Goal: Task Accomplishment & Management: Use online tool/utility

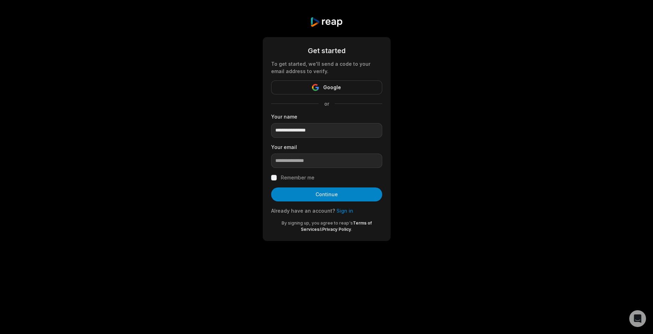
type input "**********"
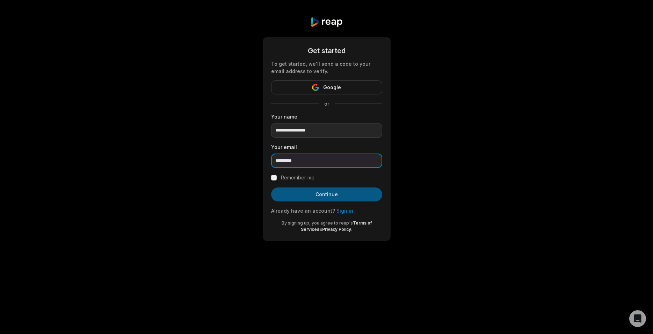
type input "*********"
click at [344, 194] on button "Continue" at bounding box center [326, 194] width 111 height 14
click at [312, 157] on input "*********" at bounding box center [326, 160] width 111 height 15
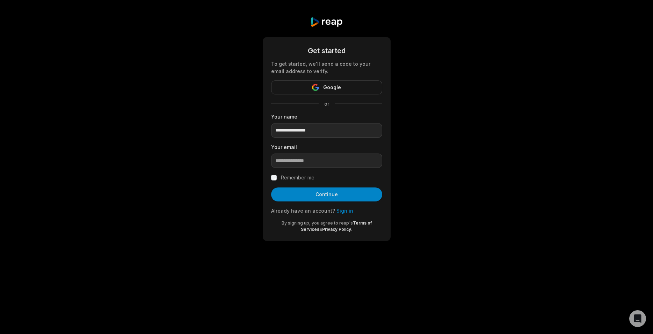
click at [341, 209] on link "Sign in" at bounding box center [344, 211] width 17 height 6
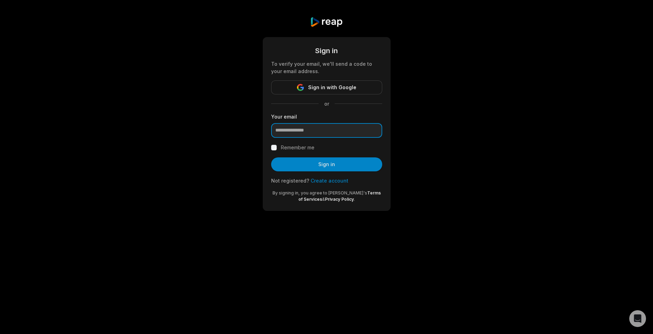
click at [320, 131] on input "email" at bounding box center [326, 130] width 111 height 15
type input "**********"
click at [271, 157] on button "Sign in" at bounding box center [326, 164] width 111 height 14
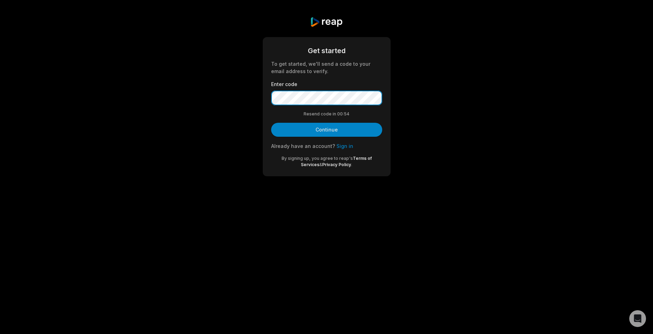
click at [271, 123] on button "Continue" at bounding box center [326, 130] width 111 height 14
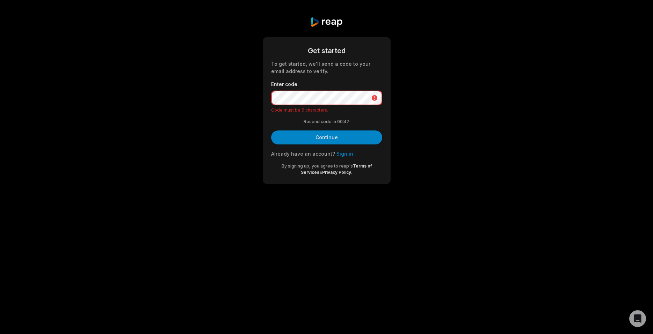
click at [271, 130] on button "Continue" at bounding box center [326, 137] width 111 height 14
click at [343, 154] on link "Sign in" at bounding box center [344, 154] width 17 height 6
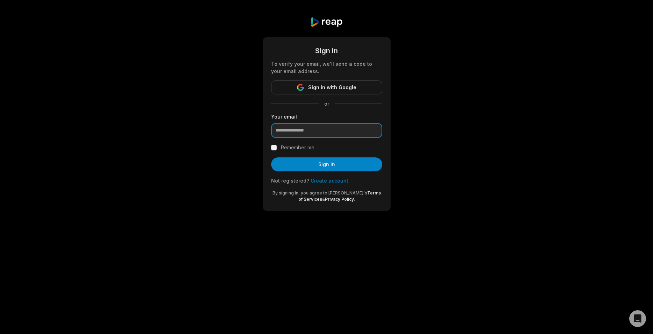
click at [329, 131] on input "email" at bounding box center [326, 130] width 111 height 15
type input "**********"
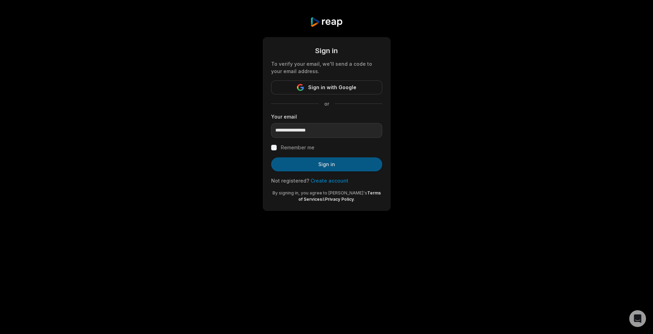
click at [321, 168] on button "Sign in" at bounding box center [326, 164] width 111 height 14
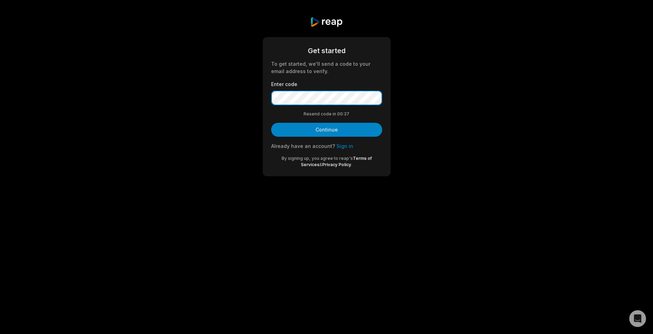
click at [271, 123] on button "Continue" at bounding box center [326, 130] width 111 height 14
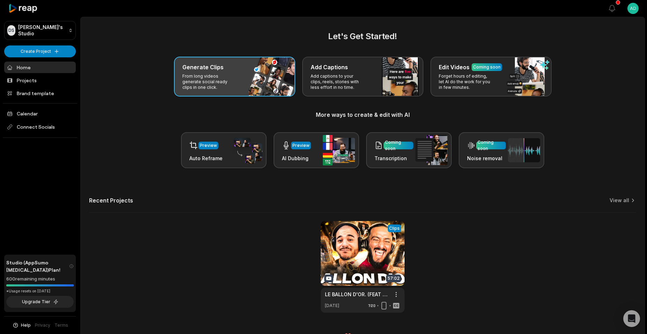
click at [201, 74] on p "From long videos generate social ready clips in one click." at bounding box center [209, 81] width 54 height 17
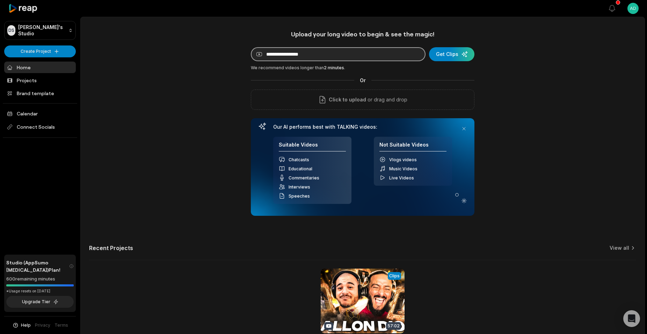
click at [329, 52] on input at bounding box center [338, 54] width 175 height 14
paste input "**********"
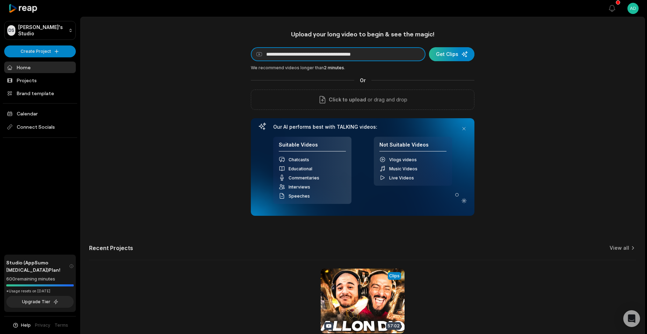
type input "**********"
click at [459, 56] on div "submit" at bounding box center [451, 54] width 45 height 14
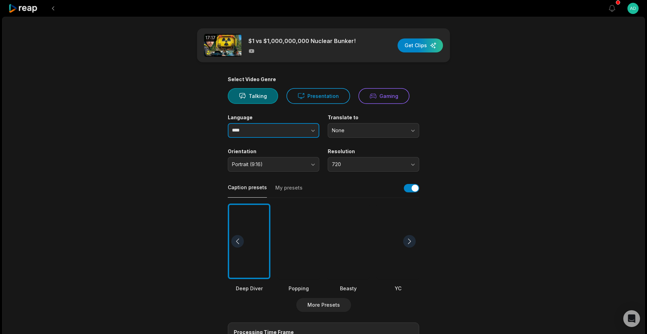
click at [290, 133] on button "button" at bounding box center [300, 130] width 40 height 15
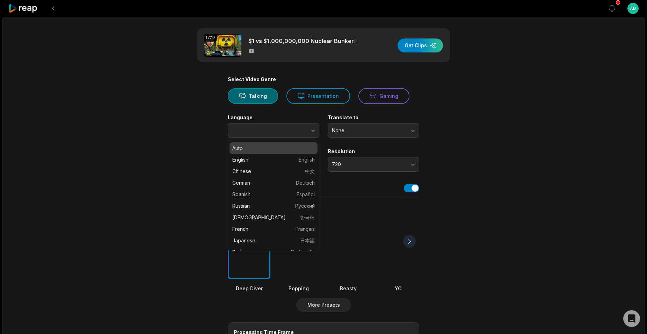
click at [509, 133] on div "17:17 $1 vs $1,000,000,000 Nuclear Bunker! Get Clips Select Video Genre Talking…" at bounding box center [323, 259] width 643 height 485
type input "****"
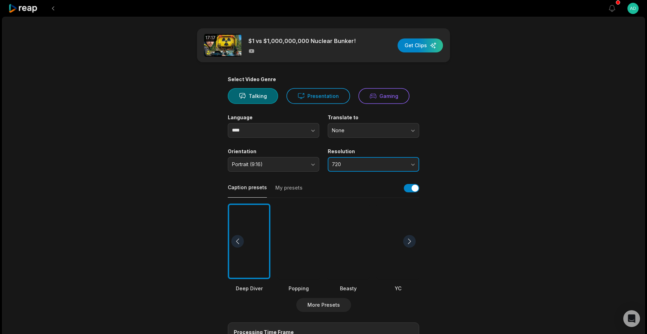
click at [361, 166] on span "720" at bounding box center [368, 164] width 73 height 6
click at [467, 162] on main "17:17 $1 vs $1,000,000,000 Nuclear Bunker! Get Clips Select Video Genre Talking…" at bounding box center [323, 240] width 338 height 425
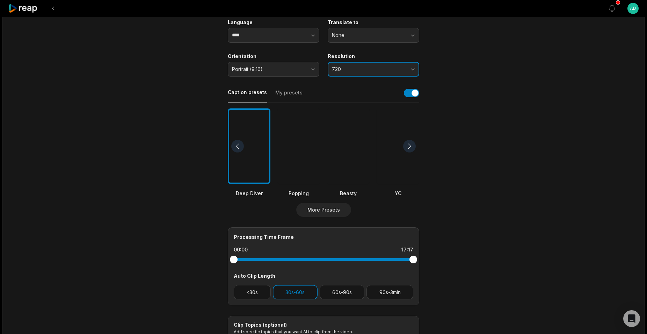
scroll to position [170, 0]
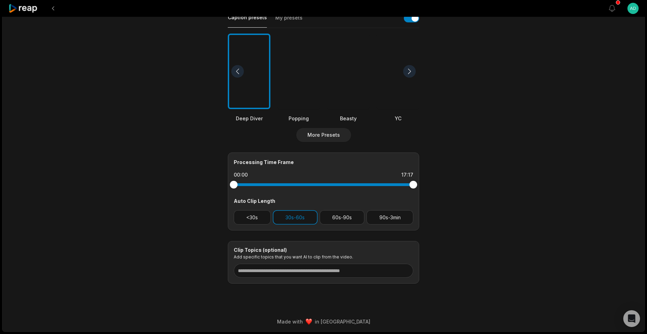
click at [465, 240] on main "17:17 $1 vs $1,000,000,000 Nuclear Bunker! Get Clips Select Video Genre Talking…" at bounding box center [323, 70] width 338 height 425
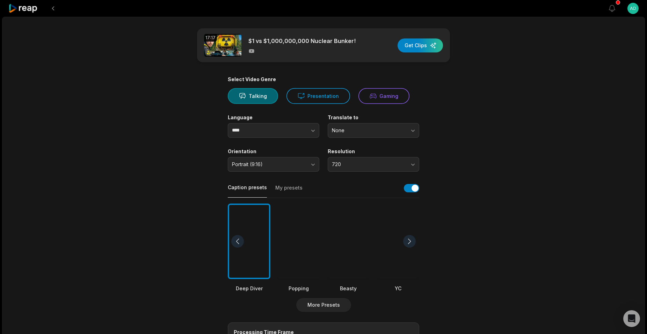
click at [307, 231] on div at bounding box center [298, 241] width 43 height 76
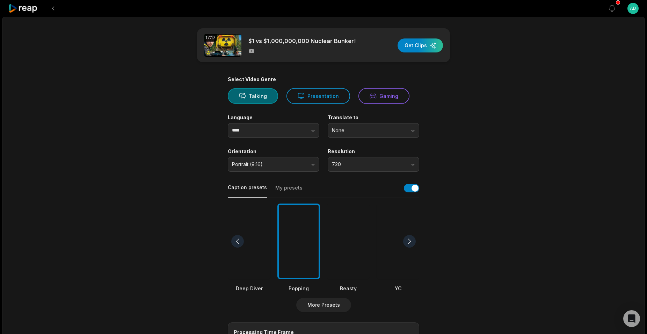
click at [246, 237] on div at bounding box center [249, 241] width 43 height 76
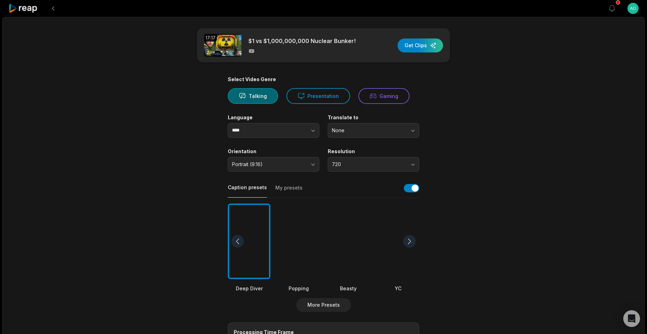
click at [357, 239] on div at bounding box center [348, 241] width 43 height 76
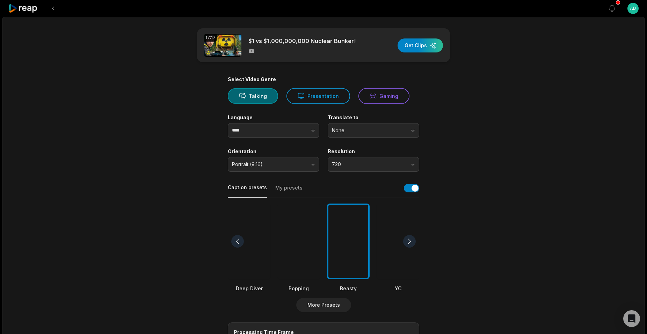
click at [471, 233] on main "17:17 $1 vs $1,000,000,000 Nuclear Bunker! Get Clips Select Video Genre Talking…" at bounding box center [323, 240] width 338 height 425
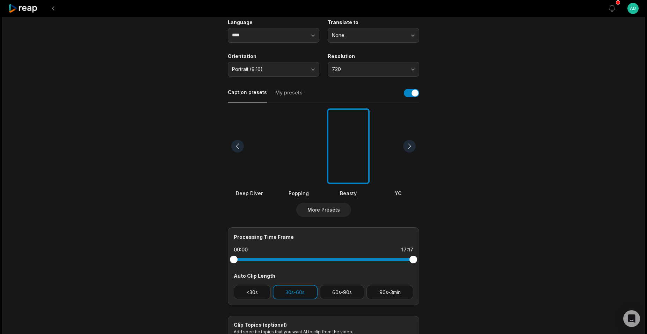
scroll to position [170, 0]
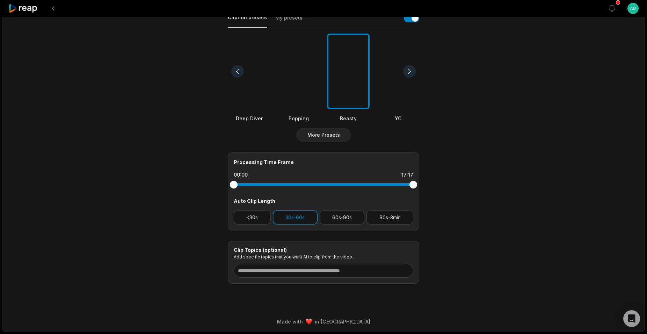
click at [466, 260] on main "17:17 $1 vs $1,000,000,000 Nuclear Bunker! Get Clips Select Video Genre Talking…" at bounding box center [323, 70] width 338 height 425
click at [448, 267] on main "17:17 $1 vs $1,000,000,000 Nuclear Bunker! Get Clips Select Video Genre Talking…" at bounding box center [323, 70] width 338 height 425
click at [428, 299] on div "17:17 $1 vs $1,000,000,000 Nuclear Bunker! Get Clips Select Video Genre Talking…" at bounding box center [323, 89] width 643 height 485
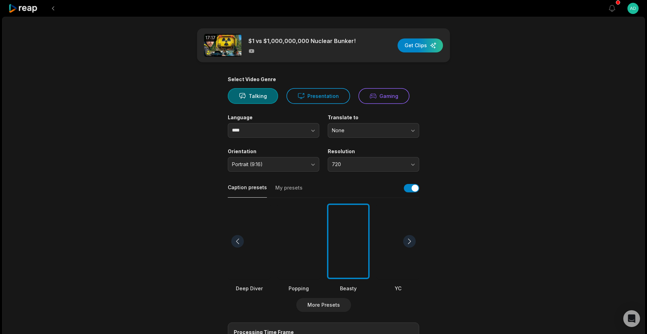
click at [496, 133] on div "17:17 $1 vs $1,000,000,000 Nuclear Bunker! Get Clips Select Video Genre Talking…" at bounding box center [323, 259] width 643 height 485
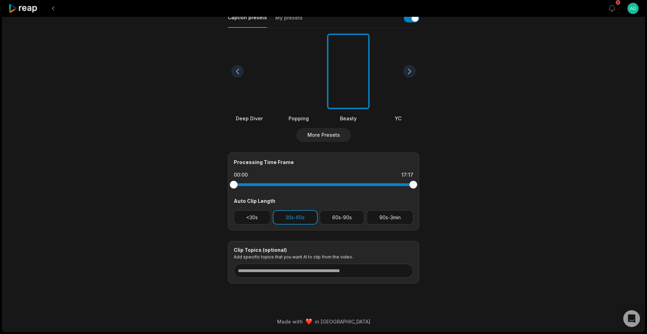
click at [293, 216] on button "30s-60s" at bounding box center [295, 217] width 45 height 14
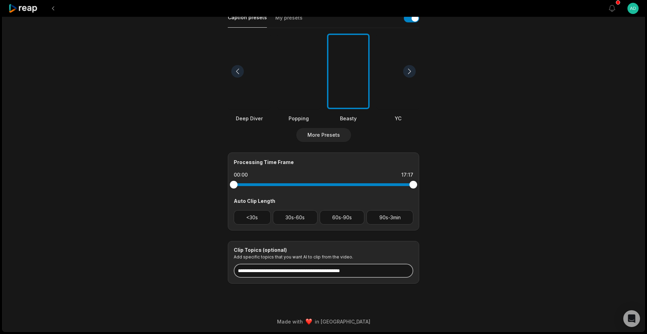
click at [309, 270] on input at bounding box center [324, 270] width 180 height 14
click at [478, 265] on main "17:17 $1 vs $1,000,000,000 Nuclear Bunker! Get Clips Select Video Genre Talking…" at bounding box center [323, 70] width 338 height 425
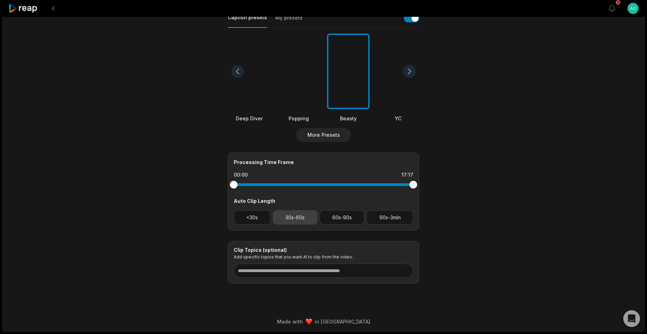
click at [304, 217] on button "30s-60s" at bounding box center [295, 217] width 45 height 14
click at [465, 240] on main "17:17 $1 vs $1,000,000,000 Nuclear Bunker! Get Clips Select Video Genre Talking…" at bounding box center [323, 70] width 338 height 425
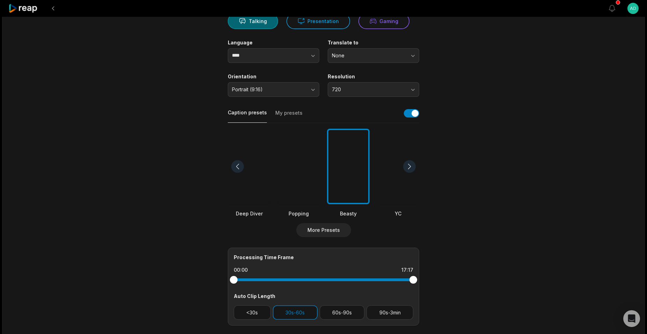
scroll to position [0, 0]
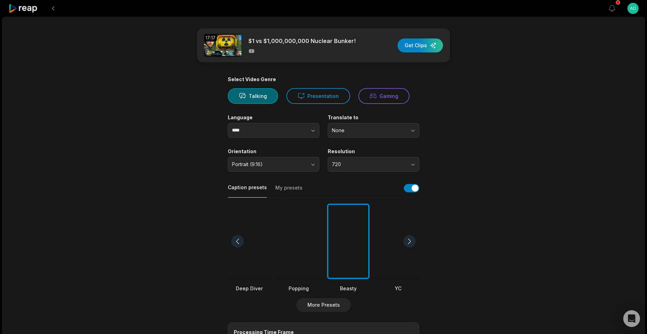
click at [517, 114] on div "17:17 $1 vs $1,000,000,000 Nuclear Bunker! Get Clips Select Video Genre Talking…" at bounding box center [323, 259] width 643 height 485
click at [396, 130] on span "None" at bounding box center [368, 130] width 73 height 6
click at [517, 134] on div "17:17 $1 vs $1,000,000,000 Nuclear Bunker! Get Clips Select Video Genre Talking…" at bounding box center [323, 259] width 643 height 485
click at [247, 131] on input "****" at bounding box center [274, 130] width 92 height 15
click at [313, 130] on icon "button" at bounding box center [313, 130] width 7 height 7
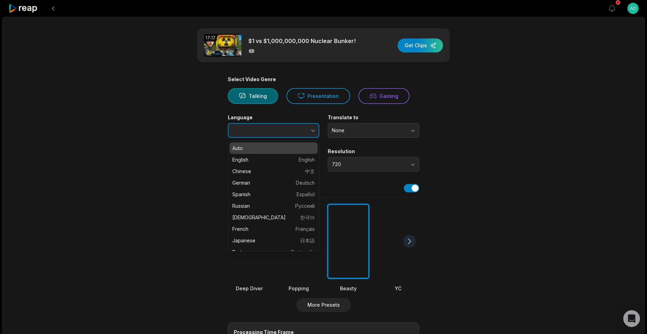
click at [313, 130] on icon "button" at bounding box center [313, 130] width 7 height 7
type input "****"
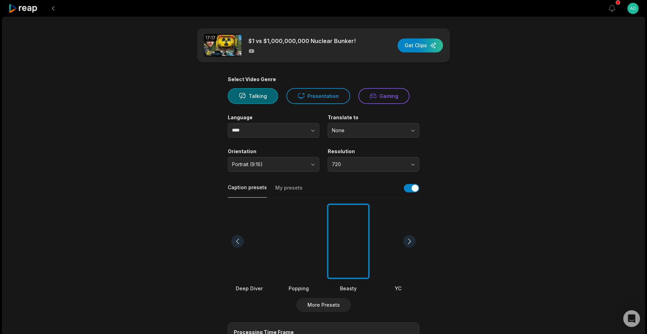
click at [550, 172] on div "17:17 $1 vs $1,000,000,000 Nuclear Bunker! Get Clips Select Video Genre Talking…" at bounding box center [323, 259] width 643 height 485
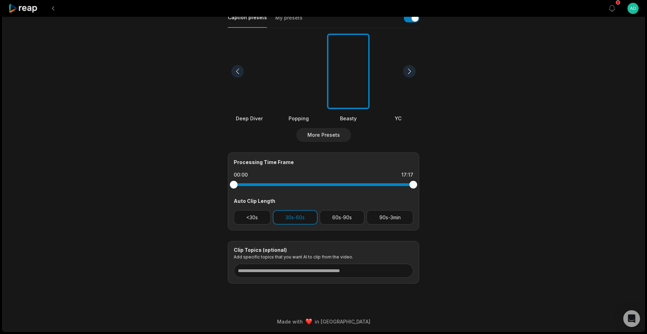
click at [505, 204] on div "17:17 $1 vs $1,000,000,000 Nuclear Bunker! Get Clips Select Video Genre Talking…" at bounding box center [323, 89] width 643 height 485
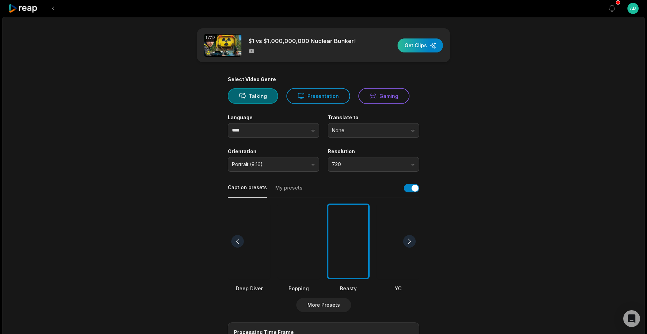
click at [428, 44] on div "button" at bounding box center [420, 45] width 45 height 14
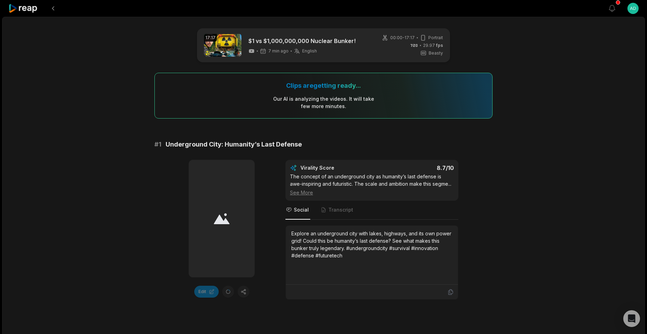
click at [491, 190] on div "Edit Virality Score 8.7 /10 The concept of an underground city as humanity’s la…" at bounding box center [323, 230] width 338 height 140
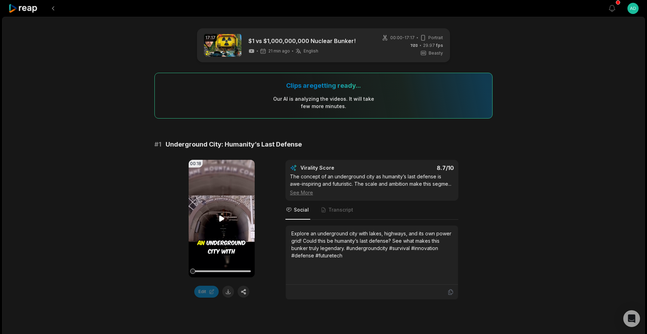
click at [220, 219] on icon at bounding box center [221, 219] width 5 height 6
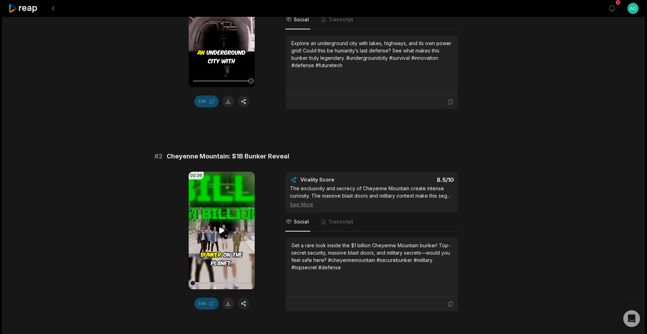
click at [222, 233] on icon at bounding box center [221, 230] width 5 height 6
click at [224, 234] on icon at bounding box center [222, 230] width 8 height 8
drag, startPoint x: 434, startPoint y: 188, endPoint x: 445, endPoint y: 189, distance: 10.9
click at [449, 183] on div "8.5 /10" at bounding box center [416, 179] width 75 height 7
click at [440, 183] on div "8.5 /10" at bounding box center [416, 179] width 75 height 7
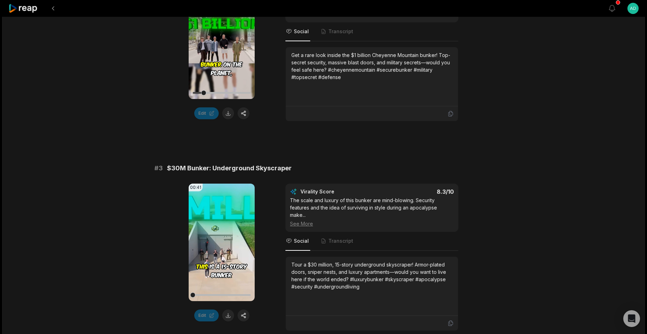
scroll to position [475, 0]
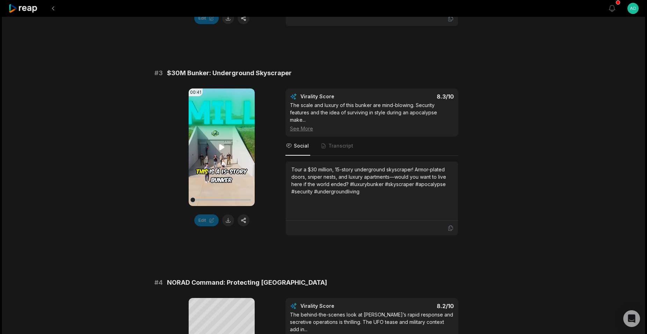
click at [226, 159] on video "Your browser does not support mp4 format." at bounding box center [222, 146] width 66 height 117
click at [223, 149] on video "Your browser does not support mp4 format." at bounding box center [222, 146] width 66 height 117
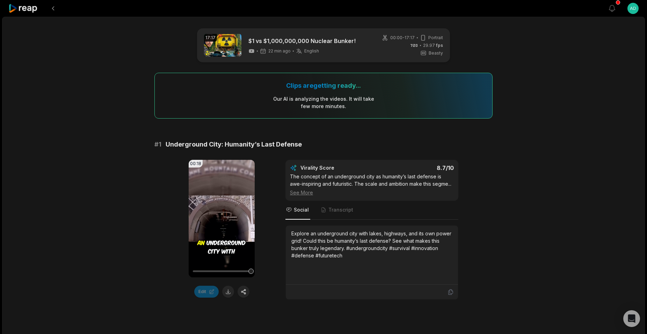
click at [631, 10] on html "View notifications Open user menu 17:17 $1 vs $1,000,000,000 Nuclear Bunker! 22…" at bounding box center [323, 167] width 647 height 334
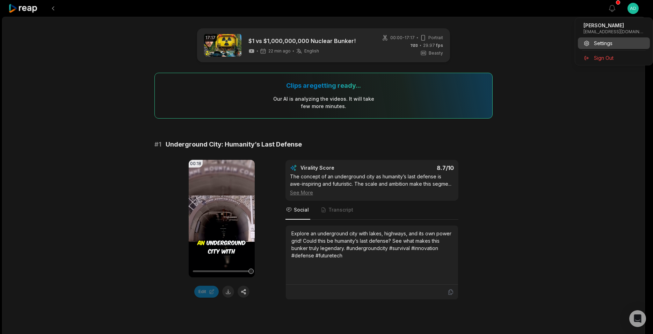
click at [604, 44] on span "Settings" at bounding box center [603, 42] width 19 height 7
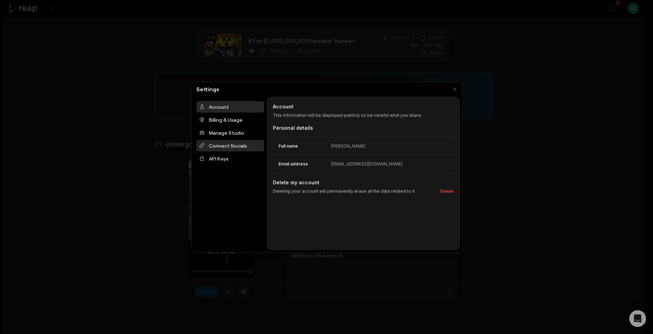
click at [244, 144] on div "Connect Socials" at bounding box center [230, 146] width 68 height 12
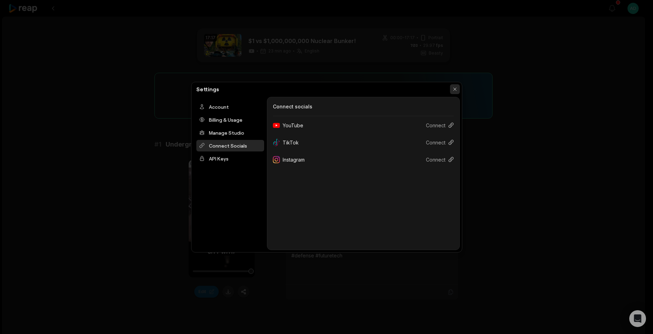
click at [454, 88] on button "button" at bounding box center [455, 89] width 10 height 10
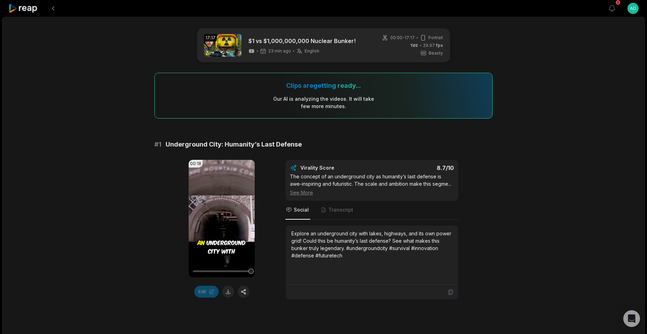
click at [633, 8] on html "View notifications Open user menu 17:17 $1 vs $1,000,000,000 Nuclear Bunker! 23…" at bounding box center [323, 167] width 647 height 334
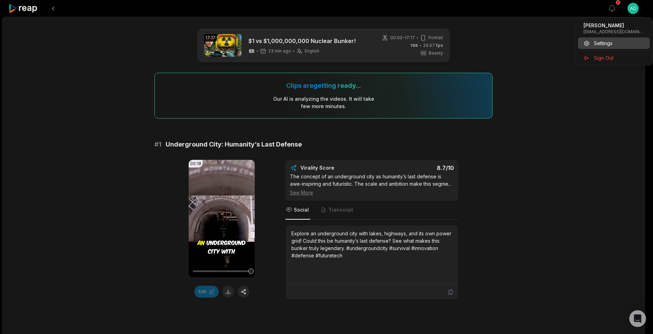
click at [604, 44] on span "Settings" at bounding box center [603, 42] width 19 height 7
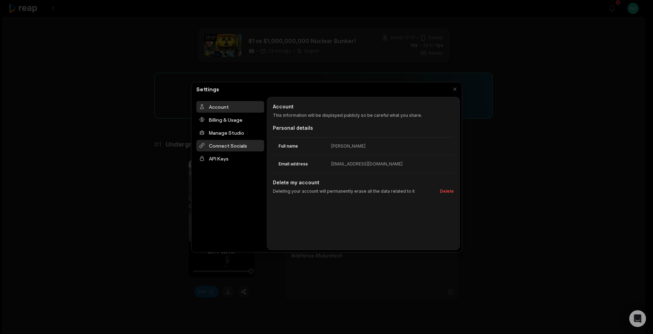
click at [223, 147] on div "Connect Socials" at bounding box center [230, 146] width 68 height 12
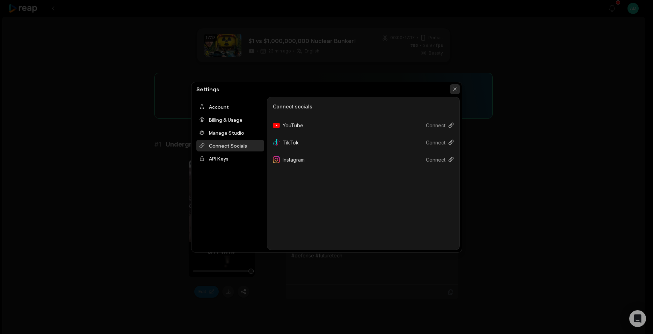
click at [456, 90] on button "button" at bounding box center [455, 89] width 10 height 10
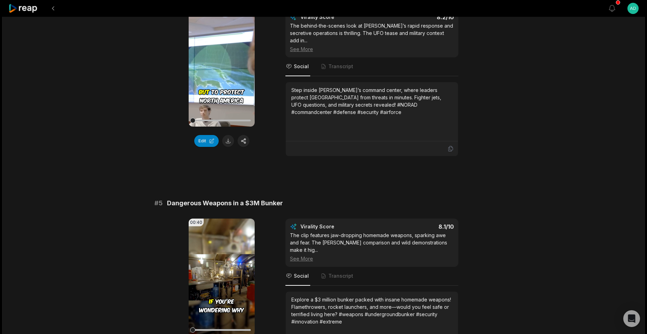
scroll to position [22, 0]
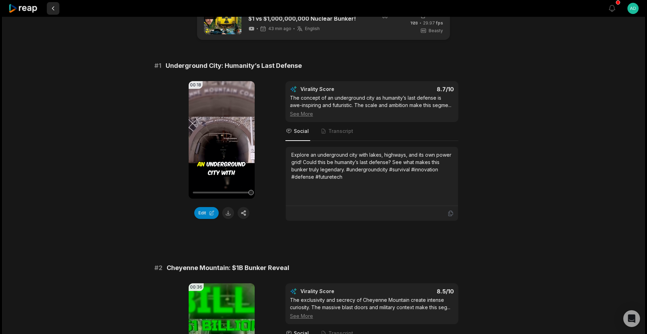
click at [55, 7] on button at bounding box center [53, 8] width 13 height 13
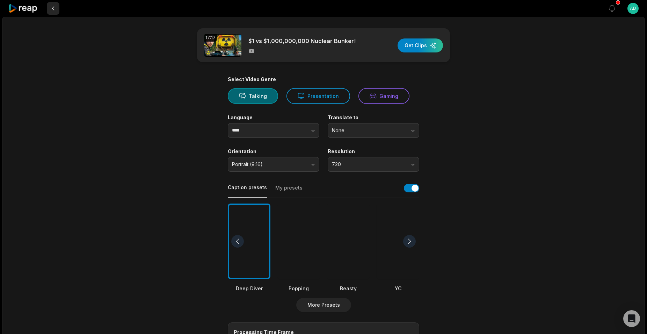
click at [52, 6] on button at bounding box center [53, 8] width 13 height 13
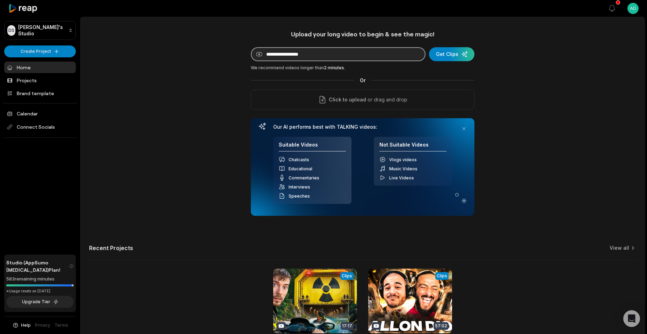
paste input "**********"
click at [333, 50] on input "**********" at bounding box center [338, 54] width 175 height 14
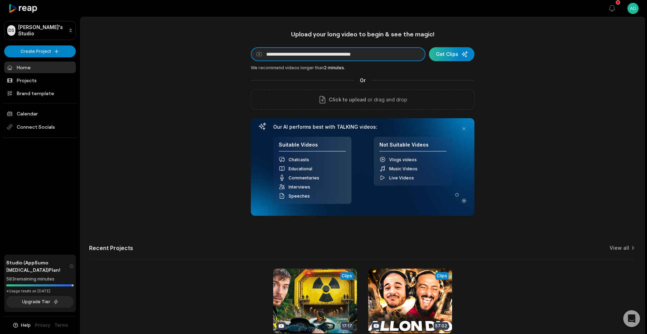
type input "**********"
click at [461, 54] on div "submit" at bounding box center [451, 54] width 45 height 14
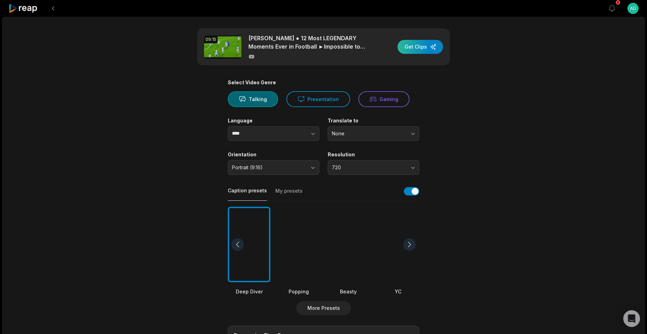
click at [441, 47] on div "button" at bounding box center [420, 47] width 45 height 14
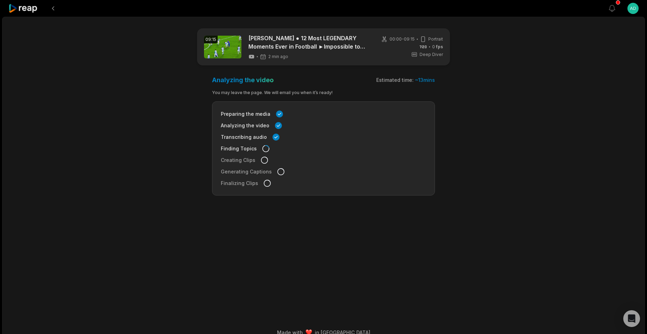
click at [632, 10] on html "View notifications Open user menu 09:15 Lionel Messi ● 12 Most LEGENDARY Moment…" at bounding box center [323, 167] width 647 height 334
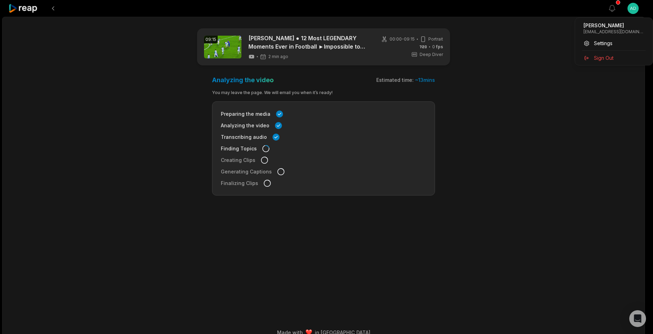
click at [632, 10] on html "View notifications Open user menu 09:15 Lionel Messi ● 12 Most LEGENDARY Moment…" at bounding box center [326, 167] width 653 height 334
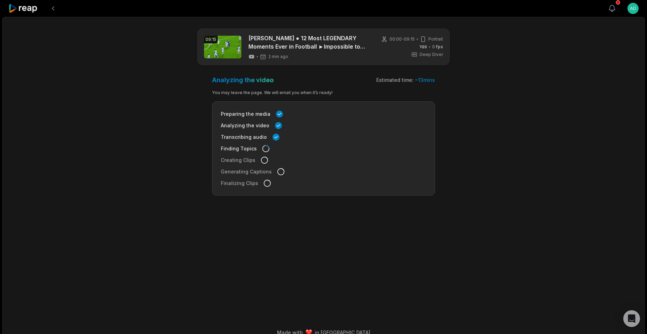
click at [609, 7] on icon "button" at bounding box center [612, 8] width 8 height 8
click at [625, 70] on div "09:15 Lionel Messi ● 12 Most LEGENDARY Moments Ever in Football ►Impossible to …" at bounding box center [323, 180] width 643 height 326
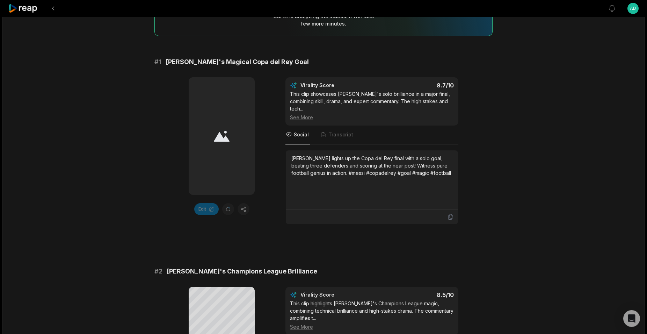
scroll to position [512, 0]
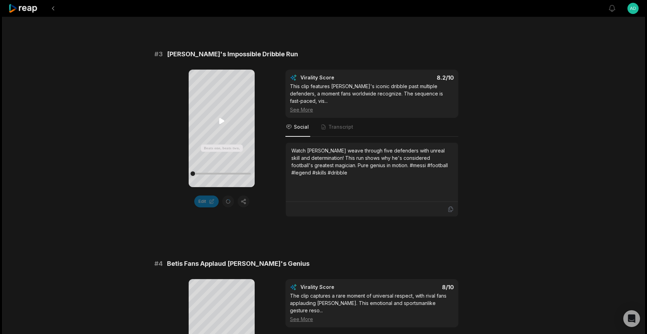
click at [224, 123] on icon at bounding box center [222, 121] width 8 height 8
click at [221, 122] on icon at bounding box center [221, 121] width 3 height 5
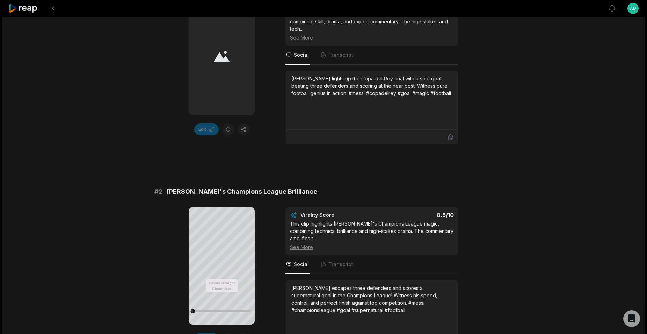
scroll to position [260, 0]
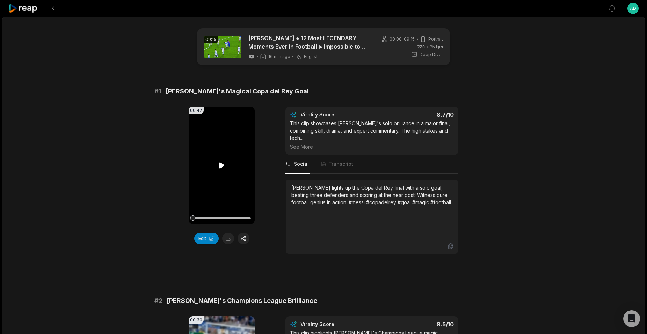
click at [219, 166] on icon at bounding box center [221, 165] width 5 height 6
click at [202, 218] on div at bounding box center [222, 218] width 58 height 2
drag, startPoint x: 195, startPoint y: 217, endPoint x: 201, endPoint y: 218, distance: 5.3
click at [201, 218] on div at bounding box center [222, 218] width 58 height 2
click at [198, 217] on div at bounding box center [222, 218] width 58 height 2
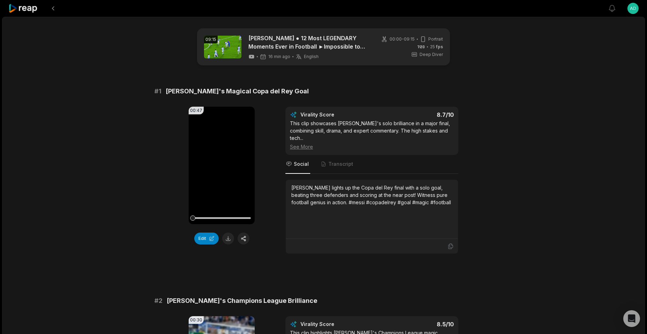
scroll to position [190, 0]
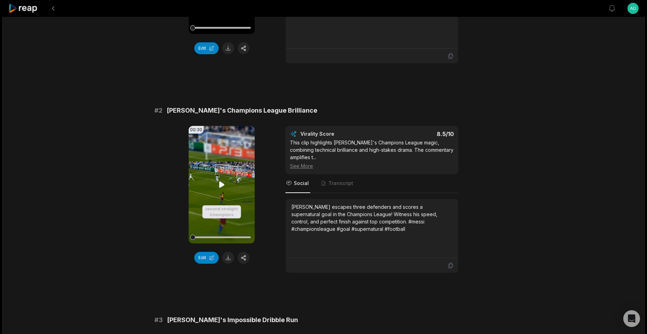
click at [222, 181] on icon at bounding box center [222, 184] width 8 height 8
click at [227, 194] on video "Your browser does not support mp4 format." at bounding box center [222, 184] width 66 height 117
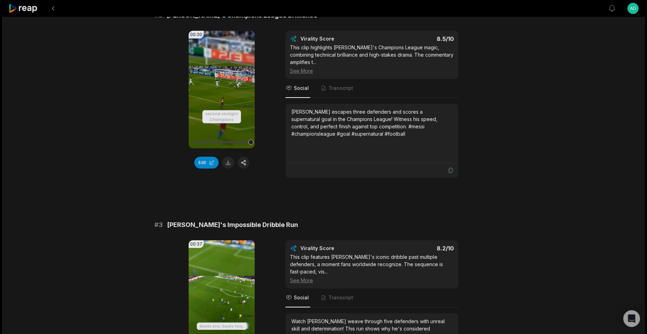
scroll to position [590, 0]
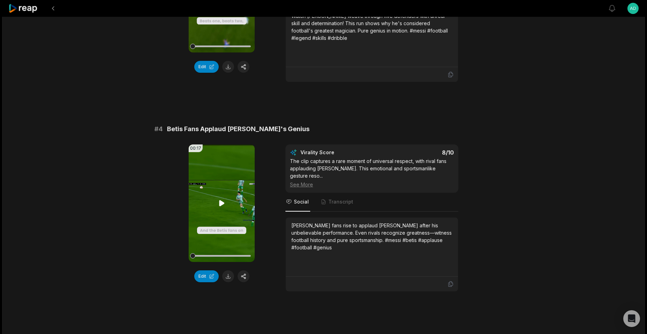
click at [222, 199] on icon at bounding box center [222, 203] width 8 height 8
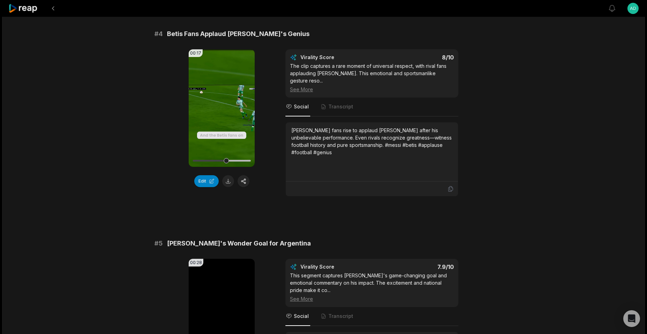
scroll to position [780, 0]
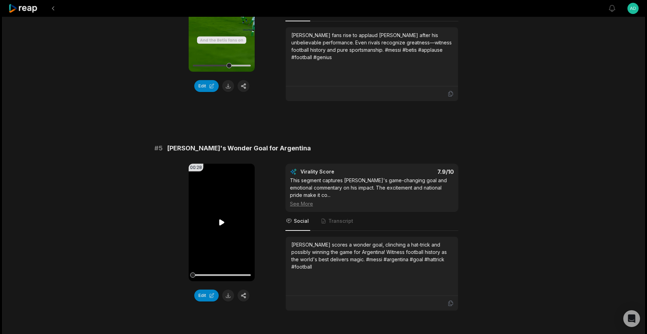
click at [220, 218] on icon at bounding box center [222, 222] width 8 height 8
click at [202, 269] on div at bounding box center [222, 275] width 58 height 12
click at [204, 274] on div at bounding box center [222, 275] width 58 height 2
drag, startPoint x: 204, startPoint y: 252, endPoint x: 210, endPoint y: 253, distance: 6.4
click at [210, 274] on div at bounding box center [222, 275] width 58 height 2
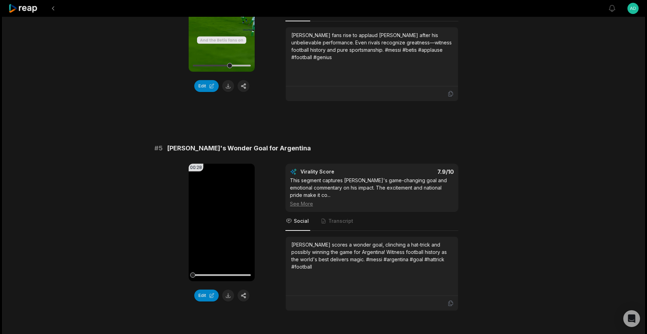
drag, startPoint x: 210, startPoint y: 253, endPoint x: 249, endPoint y: 264, distance: 40.2
click at [249, 264] on div "00:28 Your browser does not support mp4 format. Edit" at bounding box center [222, 237] width 66 height 147
click at [227, 204] on video "Your browser does not support mp4 format." at bounding box center [222, 222] width 66 height 117
click at [219, 218] on icon at bounding box center [222, 222] width 8 height 8
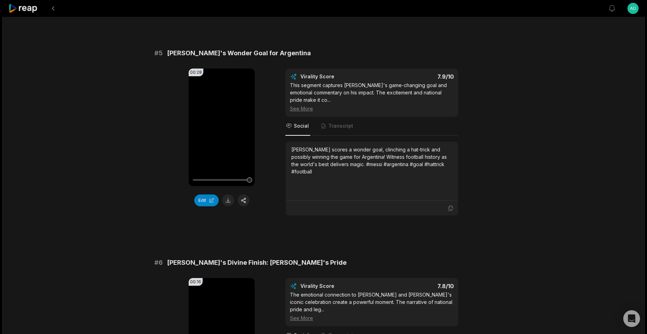
drag, startPoint x: 230, startPoint y: 158, endPoint x: 178, endPoint y: 163, distance: 51.7
click at [178, 163] on div "00:28 Your browser does not support mp4 format. Edit Virality Score 7.9 /10 Thi…" at bounding box center [323, 141] width 338 height 147
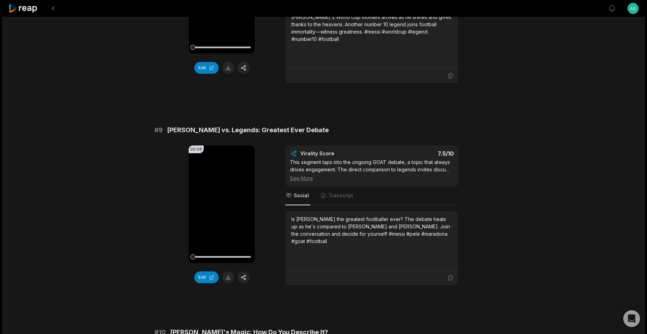
scroll to position [1820, 0]
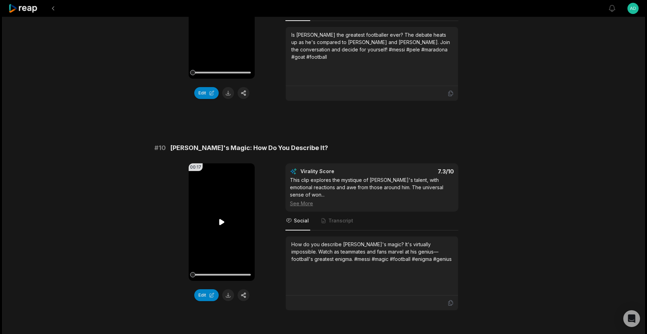
click at [217, 189] on video "Your browser does not support mp4 format." at bounding box center [222, 221] width 66 height 117
click at [227, 289] on button at bounding box center [228, 295] width 12 height 12
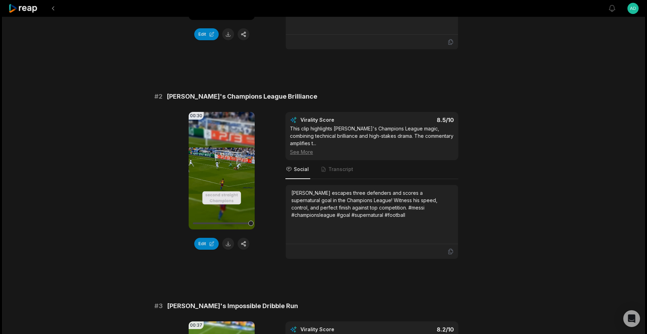
scroll to position [0, 0]
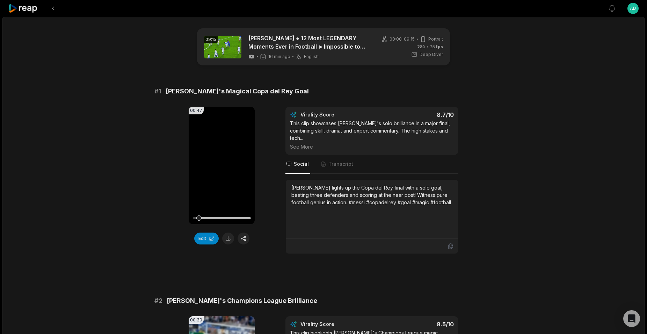
drag, startPoint x: 200, startPoint y: 218, endPoint x: 148, endPoint y: 223, distance: 51.9
click at [225, 241] on button at bounding box center [228, 238] width 12 height 12
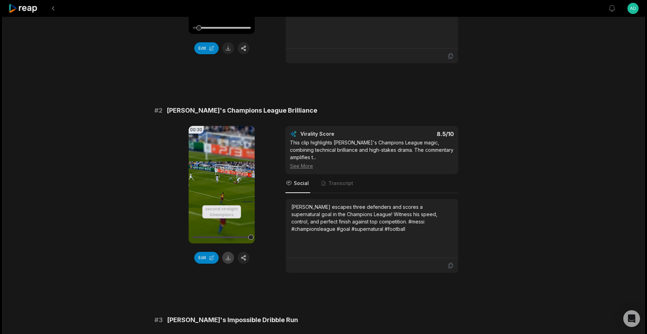
scroll to position [380, 0]
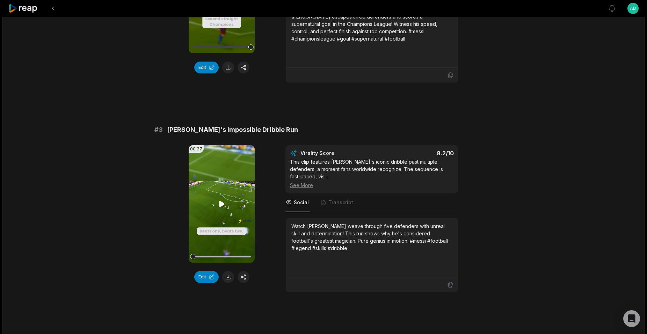
click at [221, 201] on icon at bounding box center [221, 204] width 5 height 6
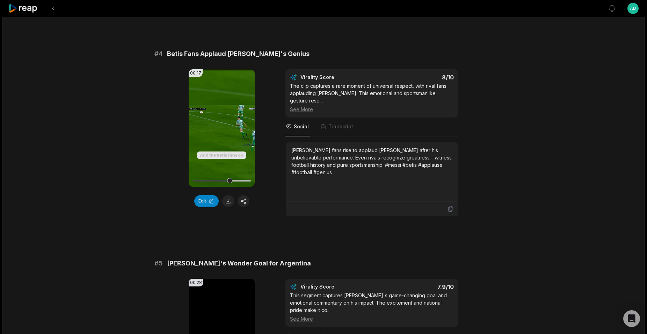
scroll to position [760, 0]
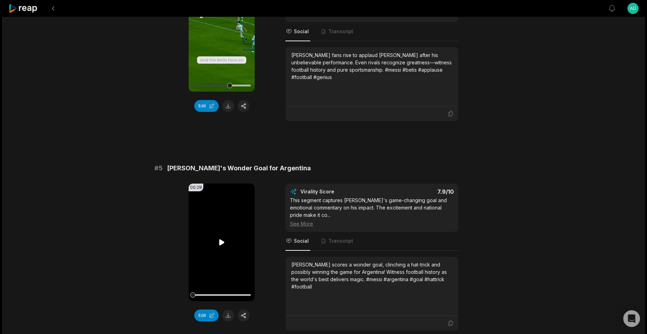
click at [223, 224] on video "Your browser does not support mp4 format." at bounding box center [222, 241] width 66 height 117
click at [224, 238] on icon at bounding box center [222, 242] width 8 height 8
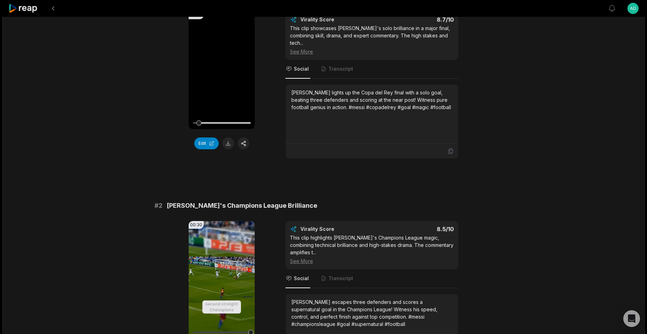
scroll to position [0, 0]
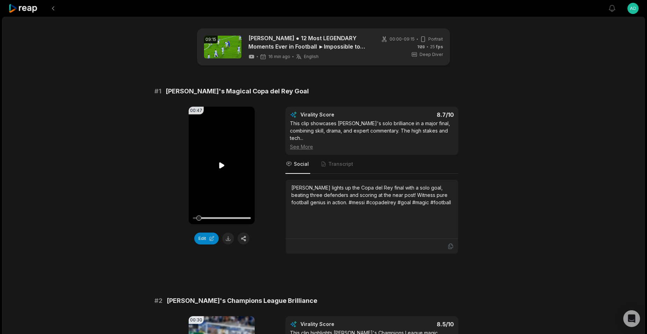
click at [221, 164] on icon at bounding box center [221, 165] width 5 height 6
click at [227, 238] on button at bounding box center [228, 238] width 12 height 12
click at [55, 10] on button at bounding box center [53, 8] width 13 height 13
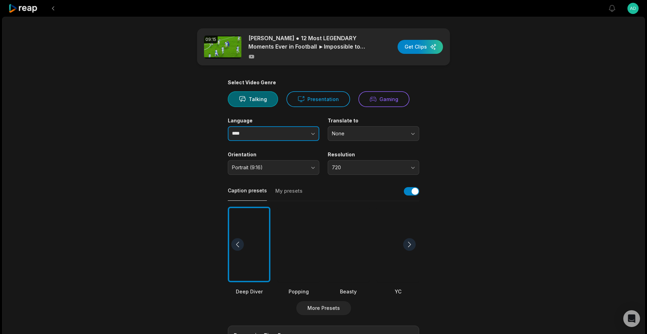
click at [282, 128] on button "button" at bounding box center [300, 133] width 40 height 15
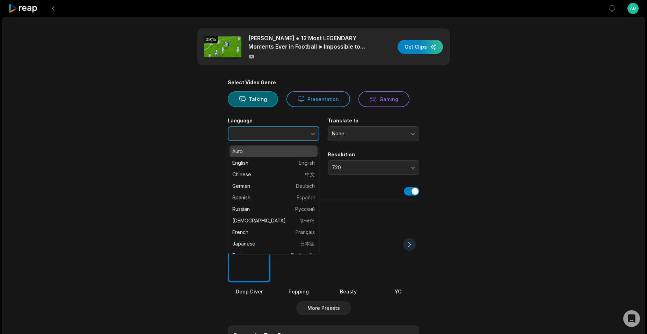
type input "****"
click at [303, 136] on button "button" at bounding box center [300, 133] width 40 height 15
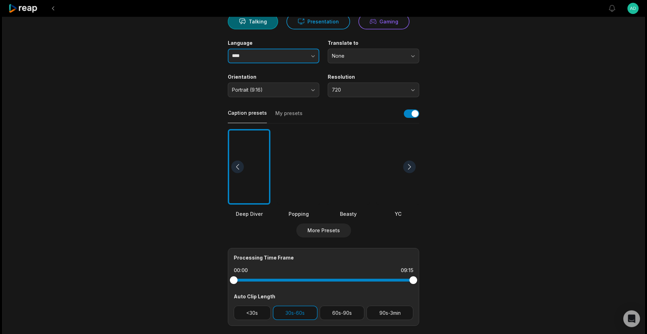
scroll to position [70, 0]
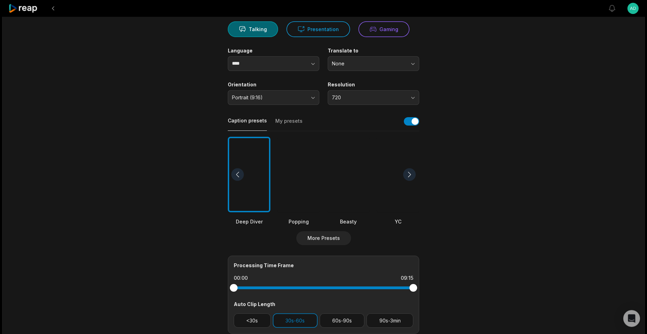
click at [293, 121] on button "My presets" at bounding box center [288, 123] width 27 height 13
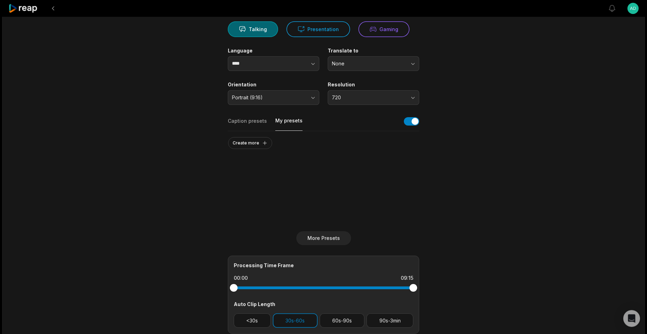
click at [249, 122] on button "Caption presets" at bounding box center [247, 123] width 39 height 13
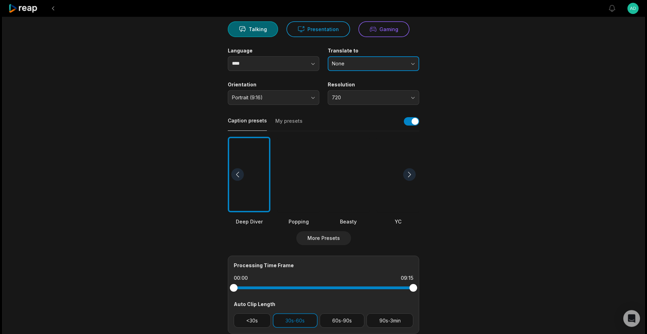
click at [374, 65] on span "None" at bounding box center [368, 63] width 73 height 6
click at [405, 63] on span "None" at bounding box center [368, 63] width 73 height 6
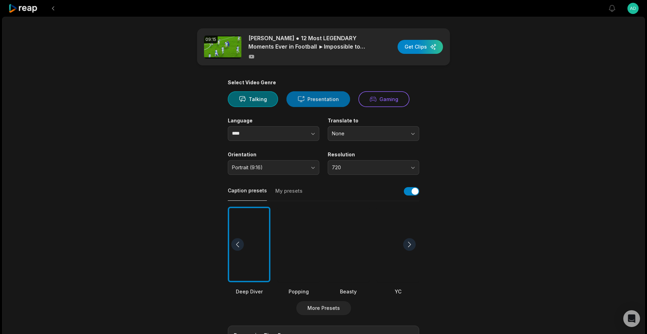
click at [311, 101] on button "Presentation" at bounding box center [319, 99] width 64 height 16
click at [356, 258] on div at bounding box center [348, 244] width 43 height 76
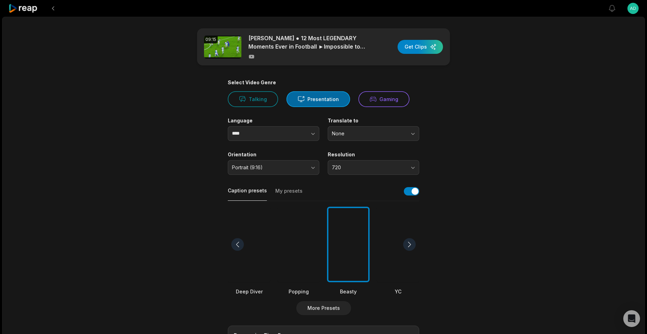
click at [410, 244] on div at bounding box center [409, 244] width 13 height 13
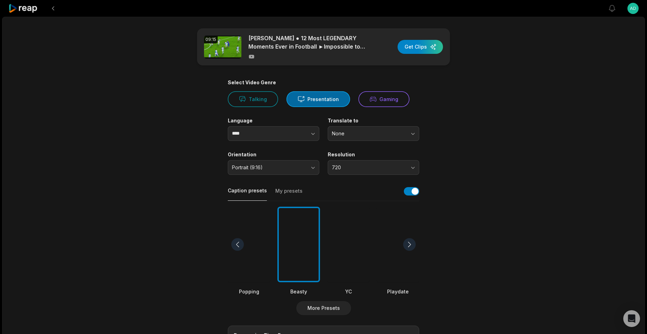
click at [410, 244] on div at bounding box center [409, 244] width 13 height 13
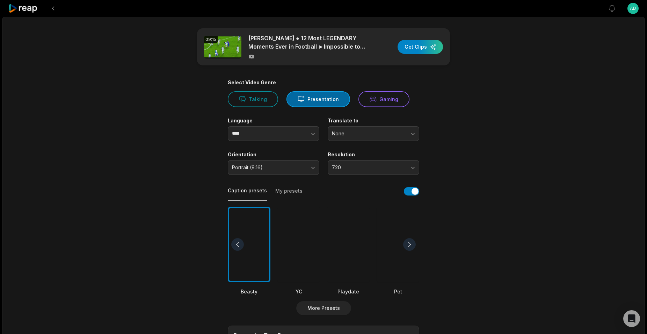
click at [410, 244] on div at bounding box center [409, 244] width 13 height 13
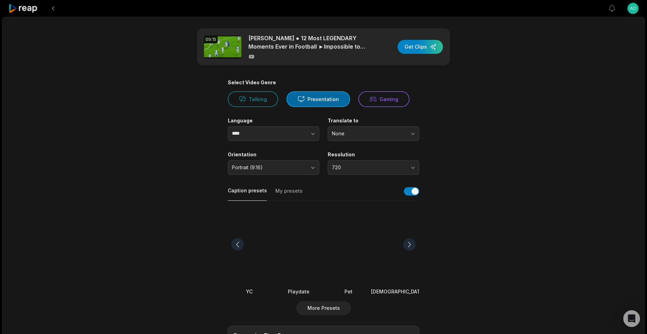
click at [410, 244] on div at bounding box center [409, 244] width 13 height 13
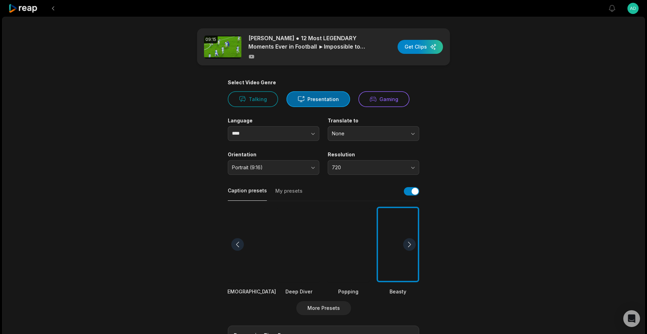
click at [410, 244] on div at bounding box center [409, 244] width 13 height 13
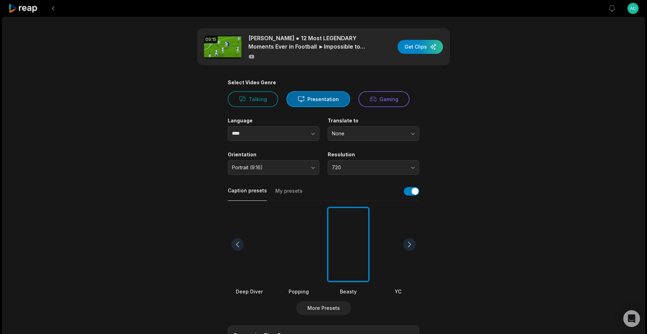
click at [410, 244] on div at bounding box center [409, 244] width 13 height 13
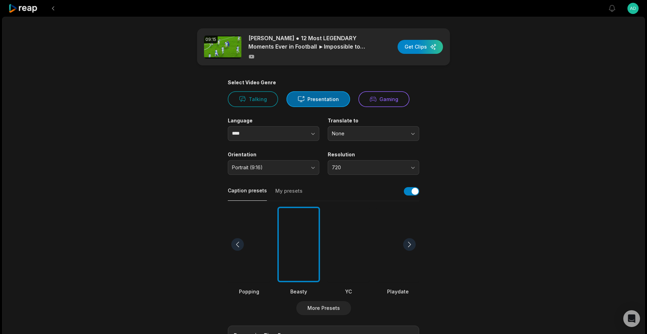
click at [410, 244] on div at bounding box center [409, 244] width 13 height 13
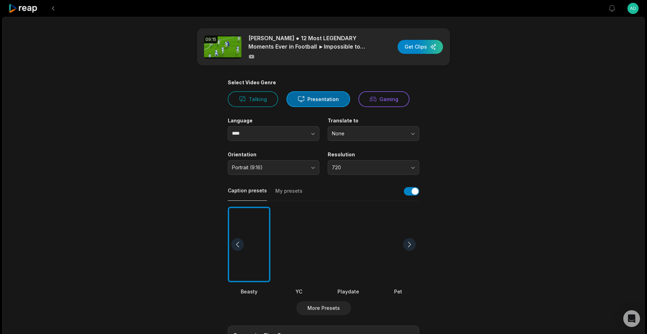
click at [410, 244] on div at bounding box center [409, 244] width 13 height 13
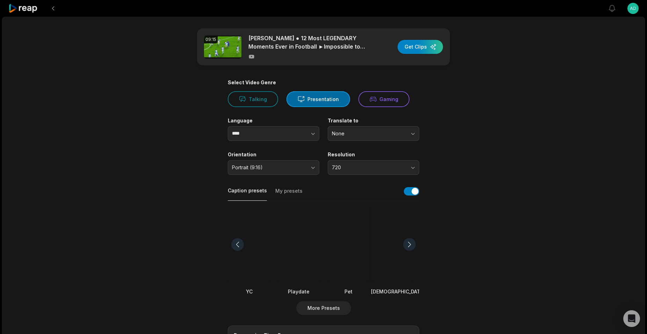
click at [239, 243] on div at bounding box center [237, 244] width 13 height 13
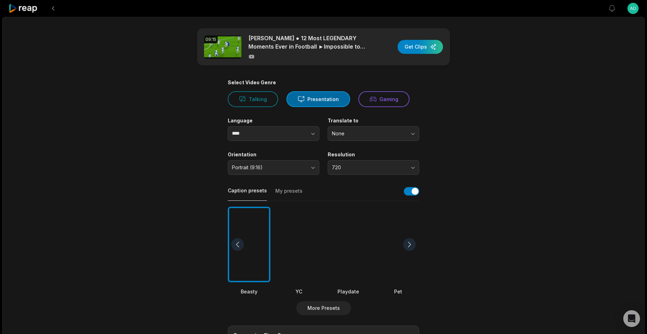
click at [239, 243] on div at bounding box center [237, 244] width 13 height 13
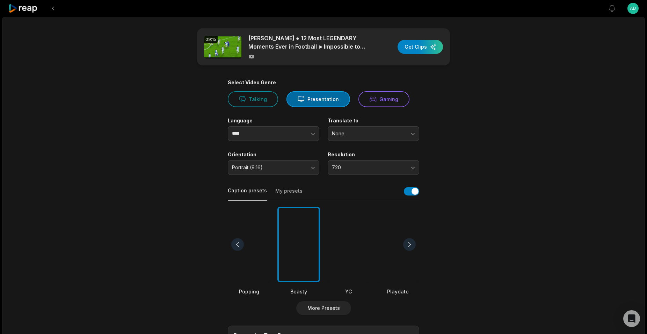
click at [239, 243] on div at bounding box center [237, 244] width 13 height 13
click at [310, 247] on div at bounding box center [298, 244] width 43 height 76
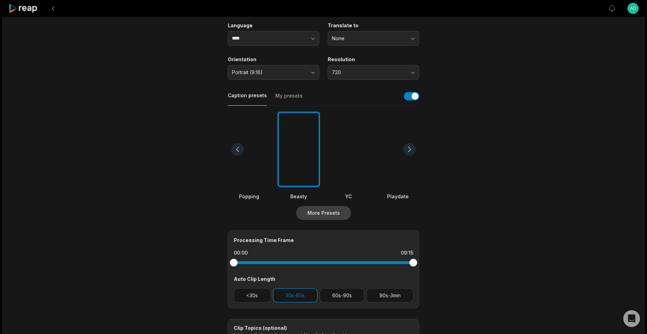
click at [324, 216] on button "More Presets" at bounding box center [323, 213] width 55 height 14
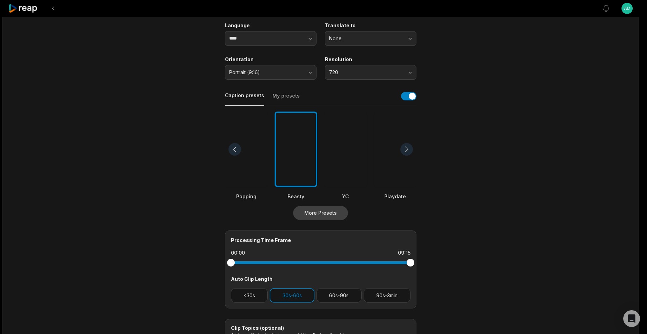
click at [324, 216] on div "Create more Select Preset" at bounding box center [323, 221] width 177 height 11
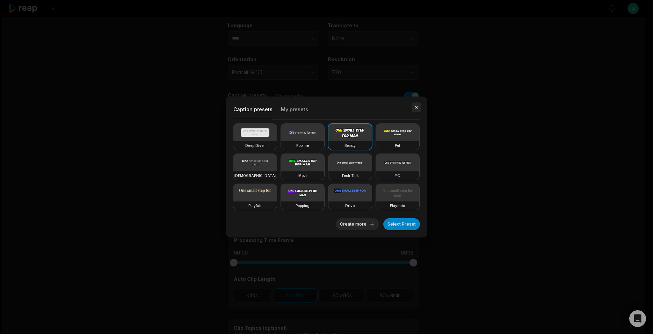
click at [416, 108] on button "button" at bounding box center [417, 107] width 10 height 10
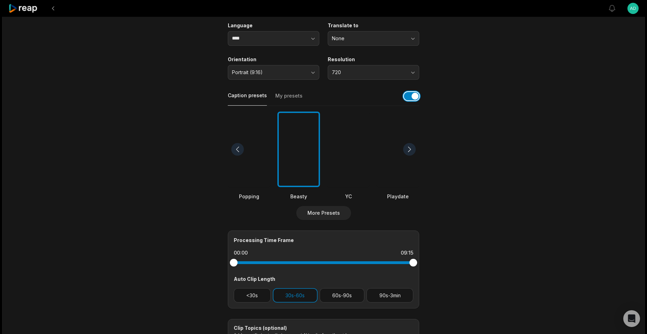
click at [411, 95] on button "button" at bounding box center [411, 96] width 15 height 8
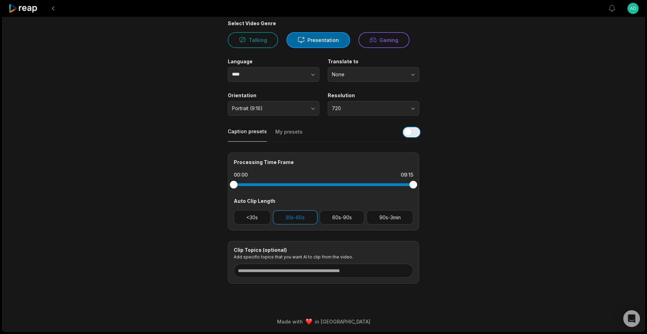
scroll to position [0, 0]
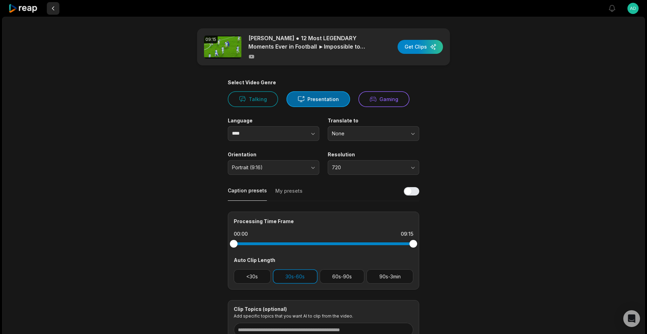
click at [56, 6] on button at bounding box center [53, 8] width 13 height 13
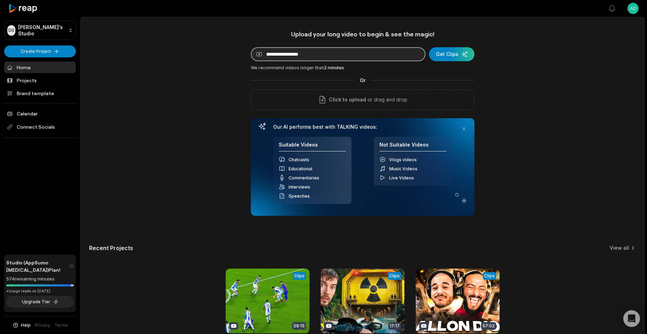
click at [331, 54] on input at bounding box center [338, 54] width 175 height 14
paste input "**********"
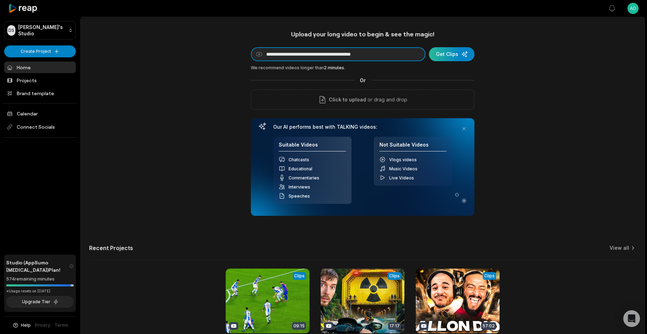
type input "**********"
click at [456, 58] on div "submit" at bounding box center [451, 54] width 45 height 14
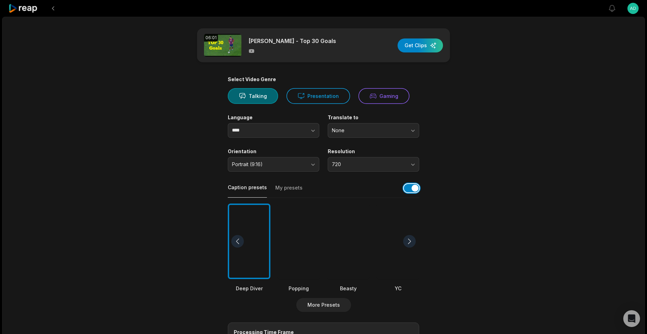
click at [408, 186] on button "button" at bounding box center [411, 188] width 15 height 8
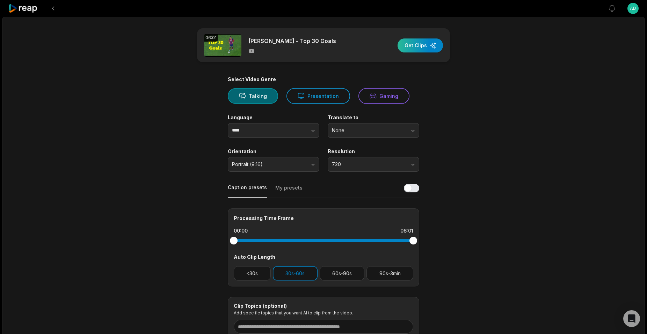
click at [428, 51] on div "button" at bounding box center [420, 45] width 45 height 14
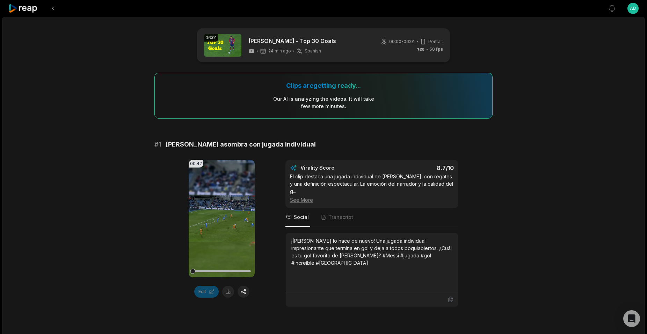
drag, startPoint x: 429, startPoint y: 144, endPoint x: 429, endPoint y: 148, distance: 3.9
click at [429, 148] on div "# 1 [PERSON_NAME] asombra con jugada individual" at bounding box center [323, 144] width 338 height 10
click at [488, 115] on div "Clips are getting ready... Our AI is analyzing the video s . It will take few m…" at bounding box center [323, 96] width 338 height 46
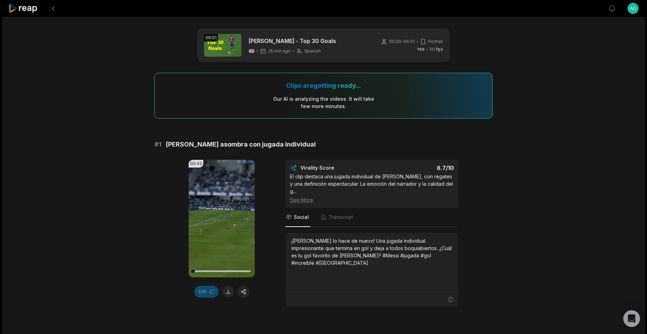
click at [441, 208] on nav "Social Transcript" at bounding box center [371, 217] width 173 height 19
click at [220, 217] on icon at bounding box center [221, 219] width 5 height 6
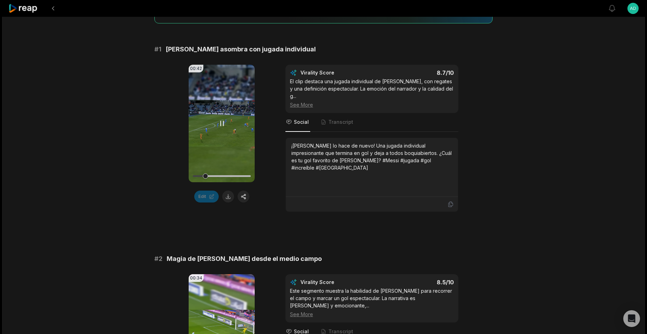
click at [223, 125] on icon at bounding box center [222, 123] width 8 height 8
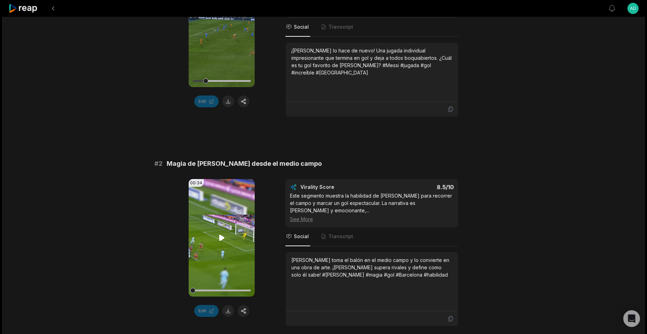
scroll to position [285, 0]
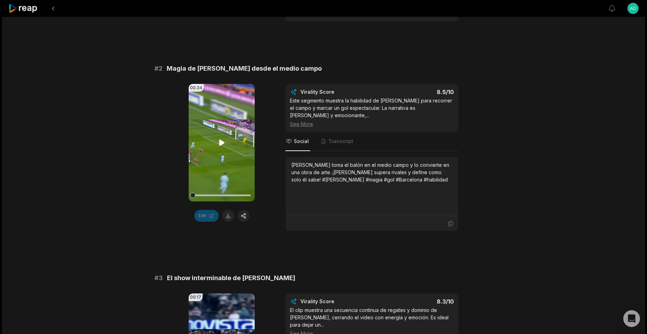
click at [221, 138] on icon at bounding box center [222, 142] width 8 height 8
click at [222, 138] on icon at bounding box center [222, 142] width 8 height 8
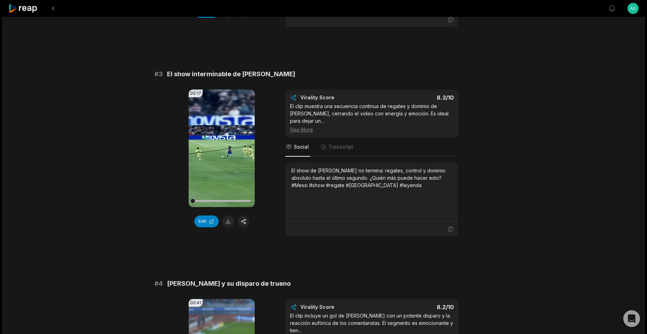
scroll to position [0, 0]
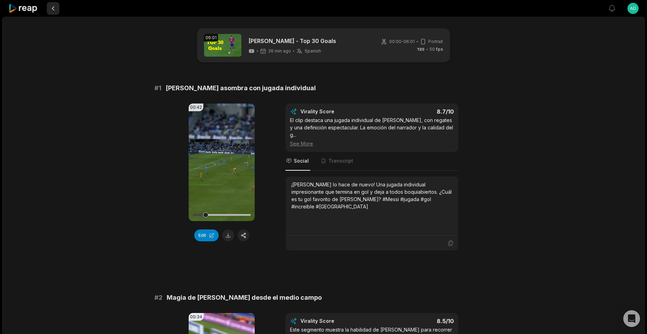
click at [50, 5] on button at bounding box center [53, 8] width 13 height 13
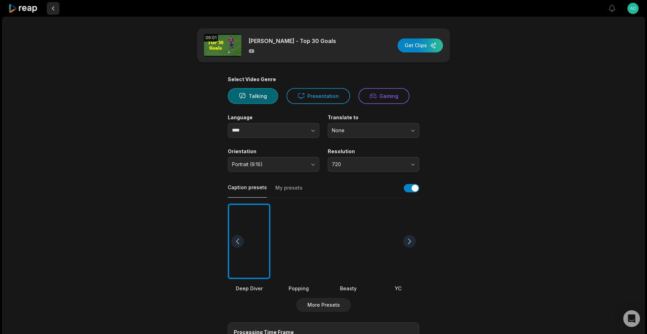
click at [51, 7] on button at bounding box center [53, 8] width 13 height 13
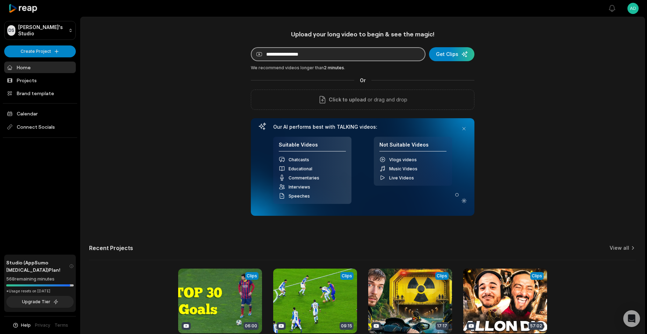
click at [289, 56] on input at bounding box center [338, 54] width 175 height 14
paste input "**********"
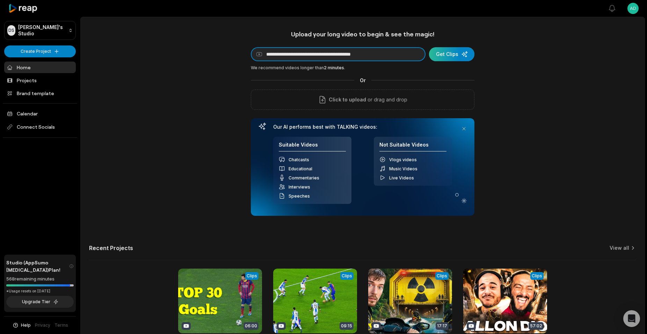
type input "**********"
click at [438, 52] on div "submit" at bounding box center [451, 54] width 45 height 14
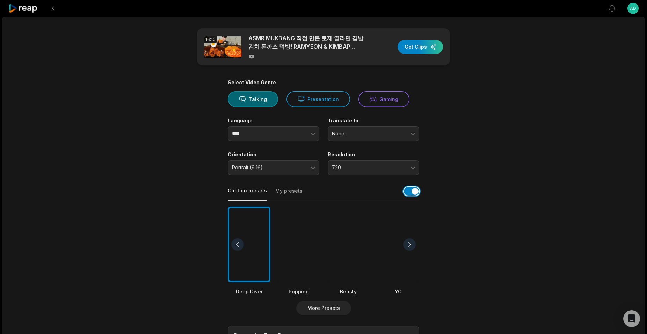
click at [412, 190] on button "button" at bounding box center [411, 191] width 15 height 8
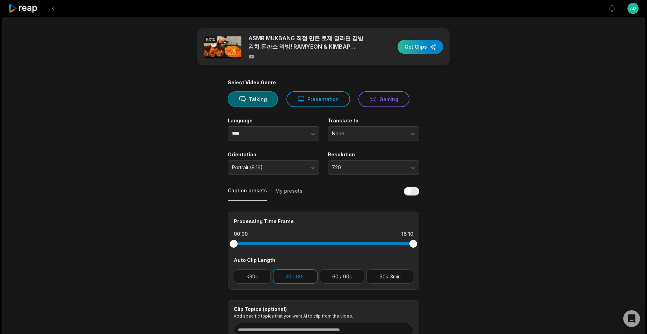
click at [421, 51] on div "button" at bounding box center [420, 47] width 45 height 14
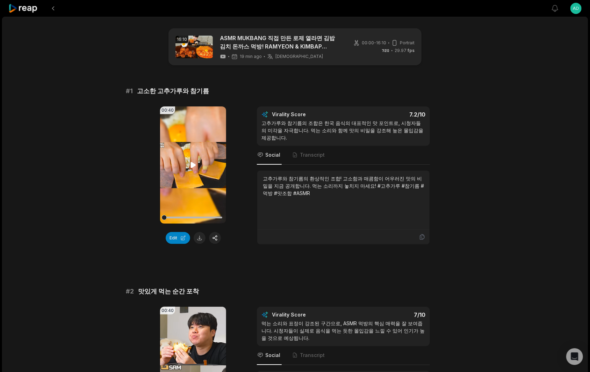
click at [196, 167] on icon at bounding box center [193, 165] width 8 height 8
click at [196, 189] on video "Your browser does not support mp4 format." at bounding box center [193, 165] width 66 height 117
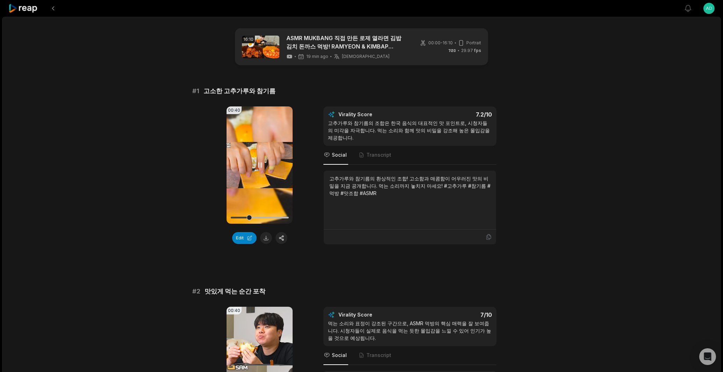
click at [263, 217] on div at bounding box center [259, 218] width 58 height 12
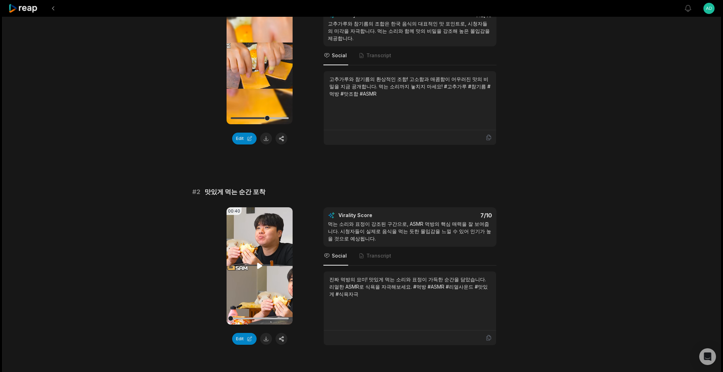
click at [260, 264] on icon at bounding box center [259, 266] width 5 height 6
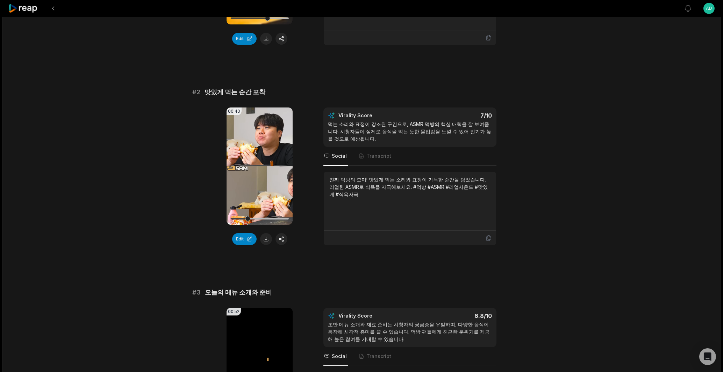
scroll to position [299, 0]
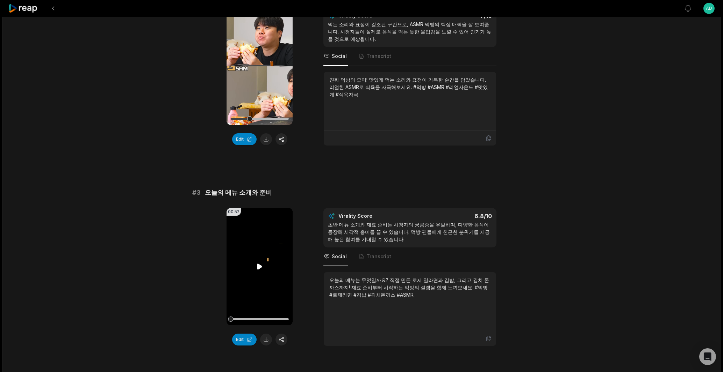
click at [259, 265] on icon at bounding box center [259, 267] width 5 height 6
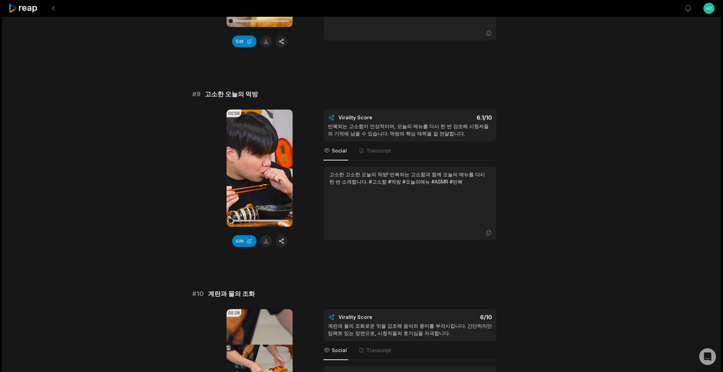
scroll to position [1741, 0]
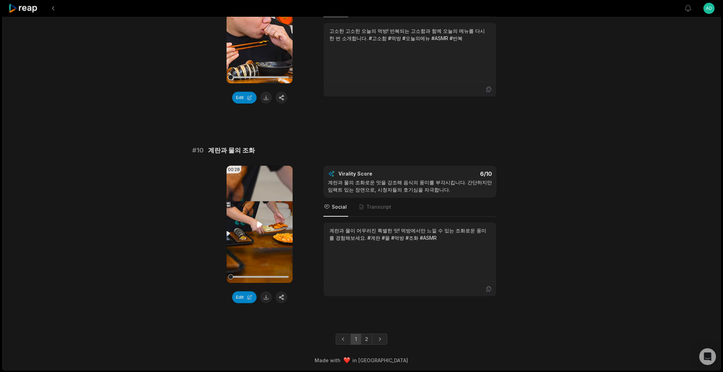
click at [262, 223] on icon at bounding box center [259, 224] width 8 height 8
click at [272, 275] on div at bounding box center [259, 277] width 58 height 12
click at [267, 296] on button at bounding box center [266, 298] width 12 height 12
click at [263, 295] on button at bounding box center [266, 298] width 12 height 12
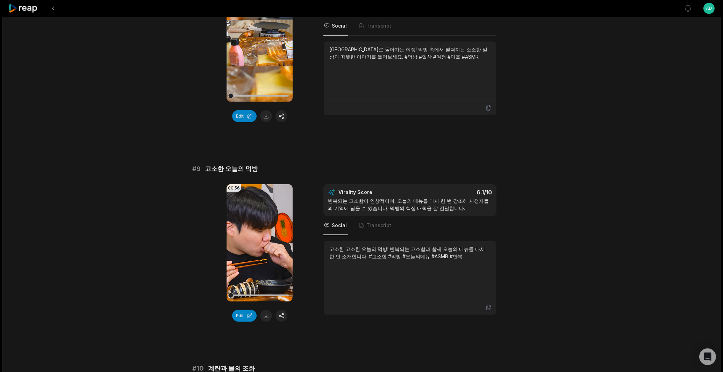
scroll to position [1491, 0]
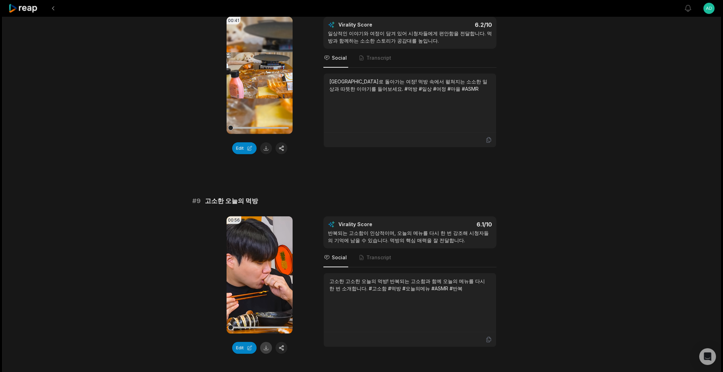
click at [264, 333] on button at bounding box center [266, 348] width 12 height 12
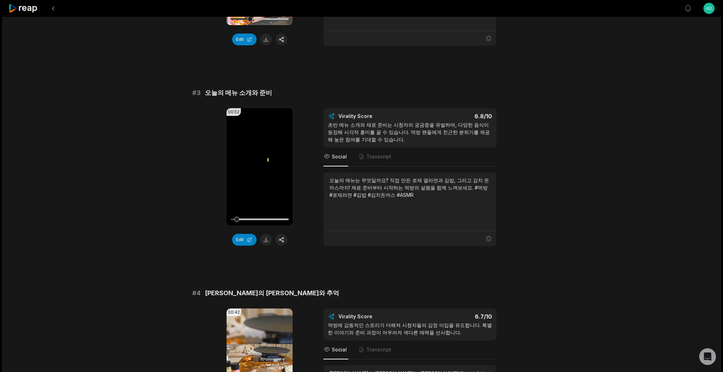
scroll to position [0, 0]
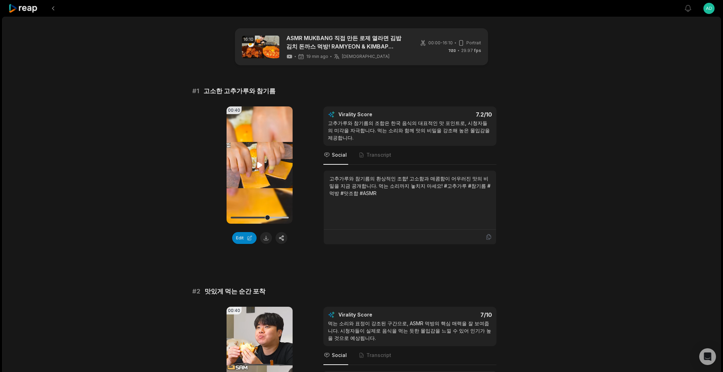
click at [263, 164] on icon at bounding box center [259, 165] width 8 height 8
click at [244, 215] on div at bounding box center [259, 218] width 58 height 12
click at [261, 165] on icon at bounding box center [259, 165] width 3 height 5
click at [267, 235] on button at bounding box center [266, 238] width 12 height 12
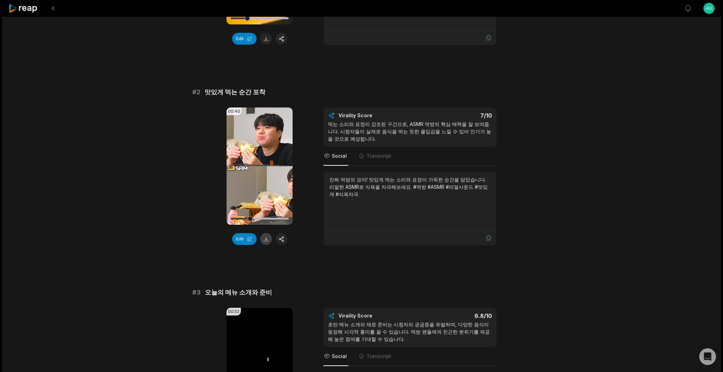
click at [268, 240] on button at bounding box center [266, 239] width 12 height 12
click at [255, 169] on video "Your browser does not support mp4 format." at bounding box center [259, 166] width 66 height 117
click at [260, 164] on icon at bounding box center [259, 166] width 8 height 8
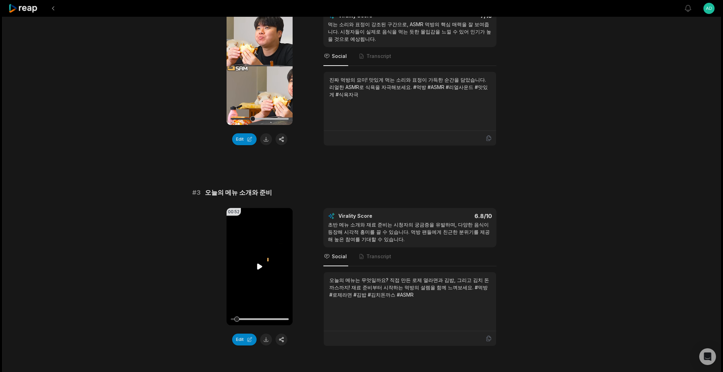
click at [256, 266] on icon at bounding box center [259, 267] width 8 height 8
click at [258, 267] on icon at bounding box center [259, 266] width 3 height 5
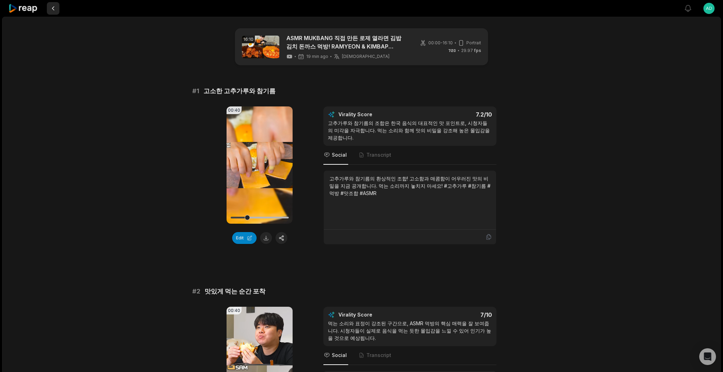
click at [55, 8] on button at bounding box center [53, 8] width 13 height 13
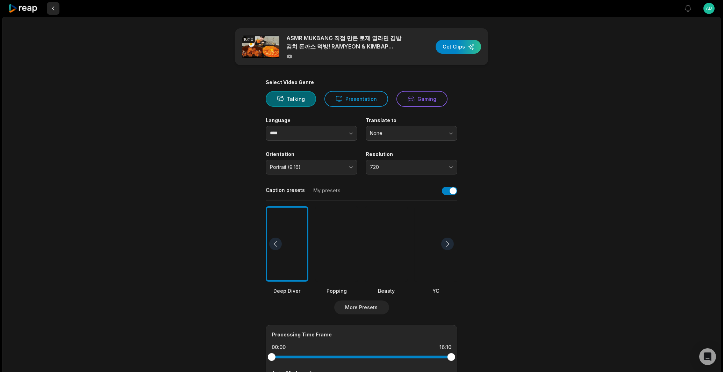
click at [49, 5] on button at bounding box center [53, 8] width 13 height 13
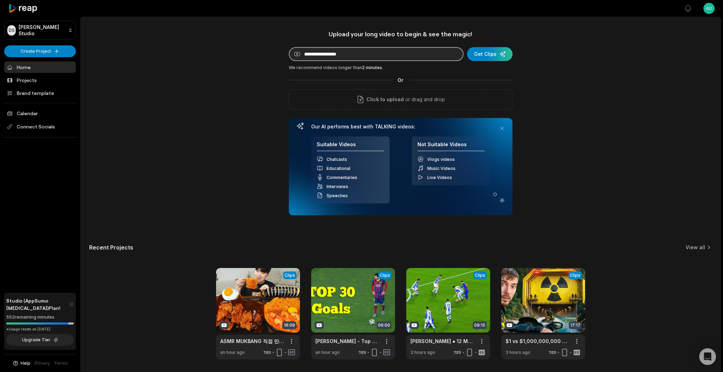
click at [321, 52] on input at bounding box center [376, 54] width 175 height 14
paste input "**********"
type input "**********"
click at [495, 58] on div "submit" at bounding box center [489, 54] width 45 height 14
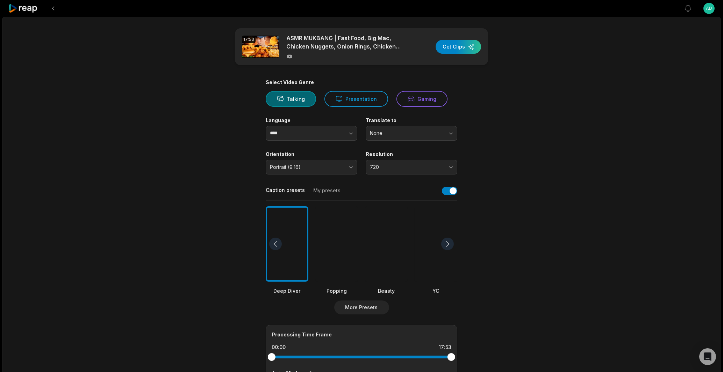
scroll to position [10, 0]
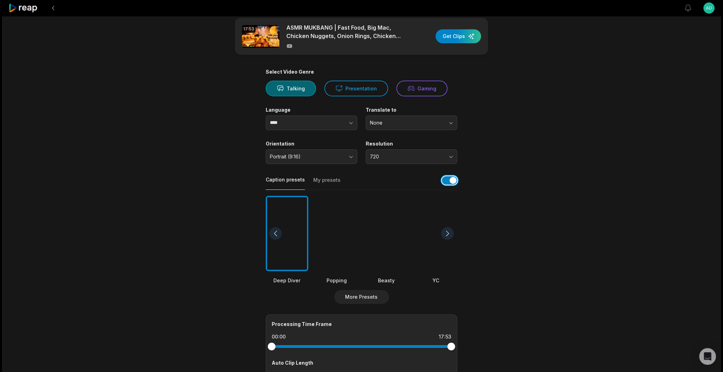
click at [451, 185] on button "button" at bounding box center [449, 181] width 15 height 8
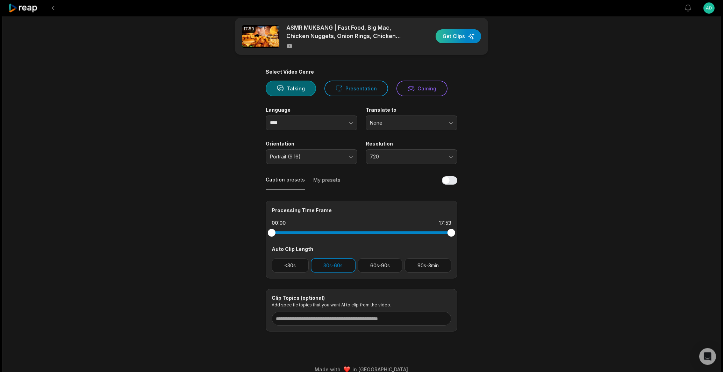
click at [463, 32] on div "button" at bounding box center [457, 37] width 45 height 14
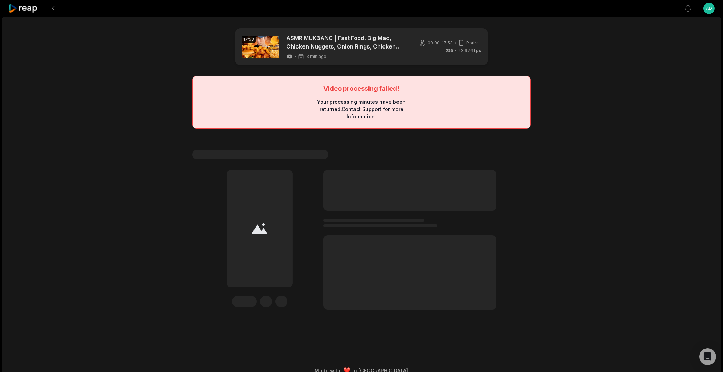
click at [320, 193] on div "Edit" at bounding box center [361, 240] width 338 height 140
click at [51, 6] on button at bounding box center [53, 8] width 13 height 13
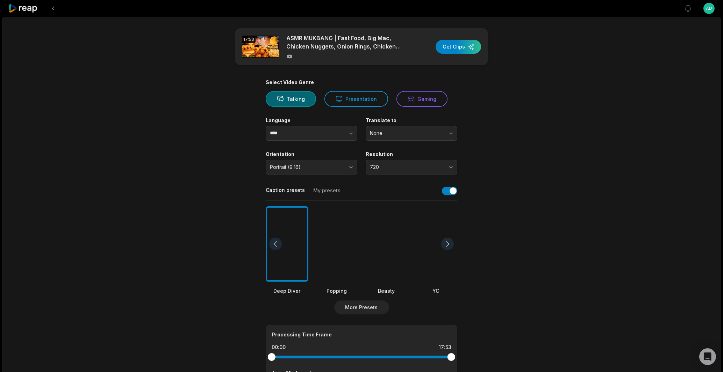
scroll to position [10, 0]
